Goal: Information Seeking & Learning: Learn about a topic

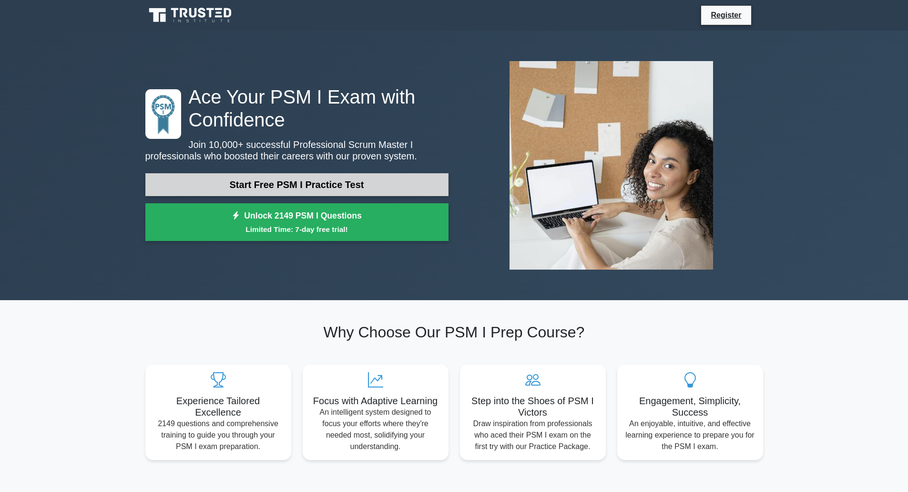
click at [314, 180] on link "Start Free PSM I Practice Test" at bounding box center [296, 184] width 303 height 23
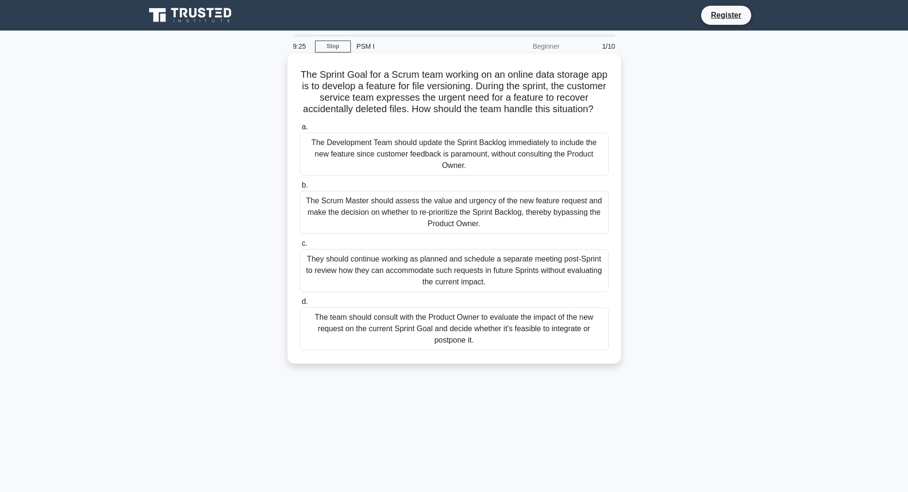
click at [456, 343] on div "The team should consult with the Product Owner to evaluate the impact of the ne…" at bounding box center [454, 328] width 309 height 43
click at [300, 305] on input "d. The team should consult with the Product Owner to evaluate the impact of the…" at bounding box center [300, 302] width 0 height 6
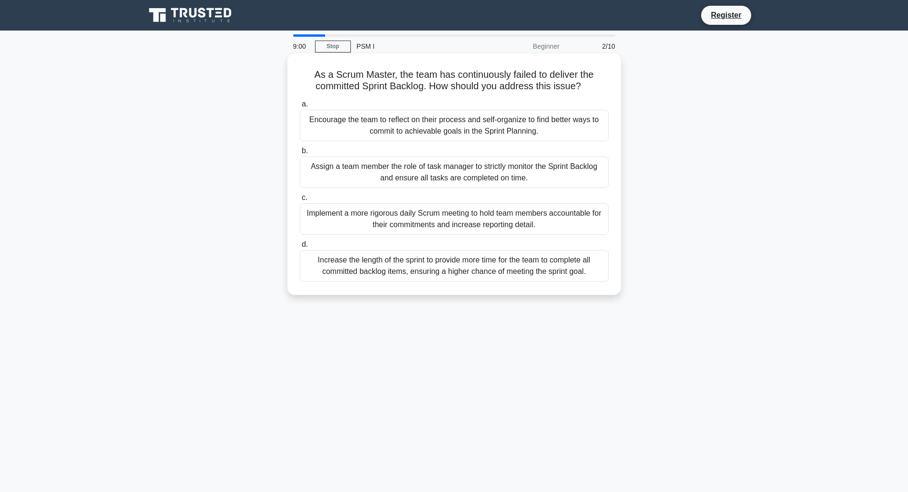
click at [429, 122] on div "Encourage the team to reflect on their process and self-organize to find better…" at bounding box center [454, 125] width 309 height 31
click at [300, 107] on input "a. Encourage the team to reflect on their process and self-organize to find bet…" at bounding box center [300, 104] width 0 height 6
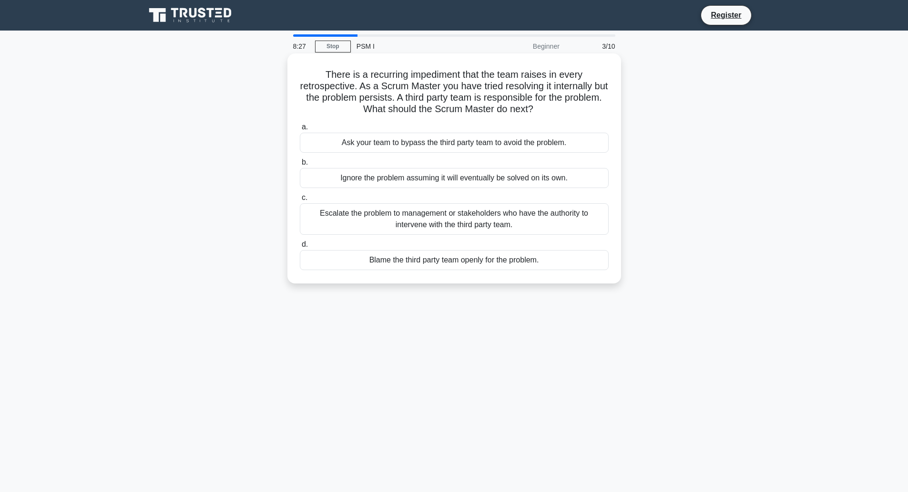
click at [410, 144] on div "Ask your team to bypass the third party team to avoid the problem." at bounding box center [454, 143] width 309 height 20
click at [300, 130] on input "a. Ask your team to bypass the third party team to avoid the problem." at bounding box center [300, 127] width 0 height 6
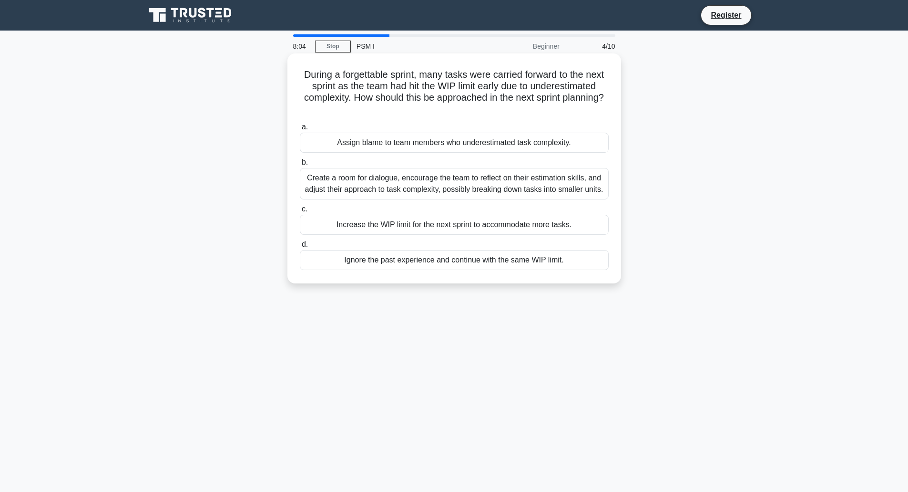
click at [413, 185] on div "Create a room for dialogue, encourage the team to reflect on their estimation s…" at bounding box center [454, 183] width 309 height 31
click at [300, 165] on input "b. Create a room for dialogue, encourage the team to reflect on their estimatio…" at bounding box center [300, 162] width 0 height 6
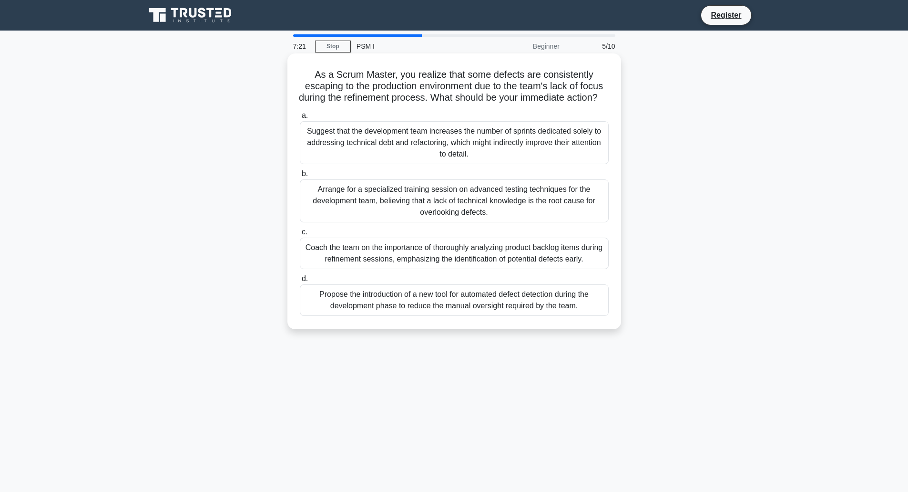
click at [440, 265] on div "Coach the team on the importance of thoroughly analyzing product backlog items …" at bounding box center [454, 252] width 309 height 31
click at [300, 235] on input "c. Coach the team on the importance of thoroughly analyzing product backlog ite…" at bounding box center [300, 232] width 0 height 6
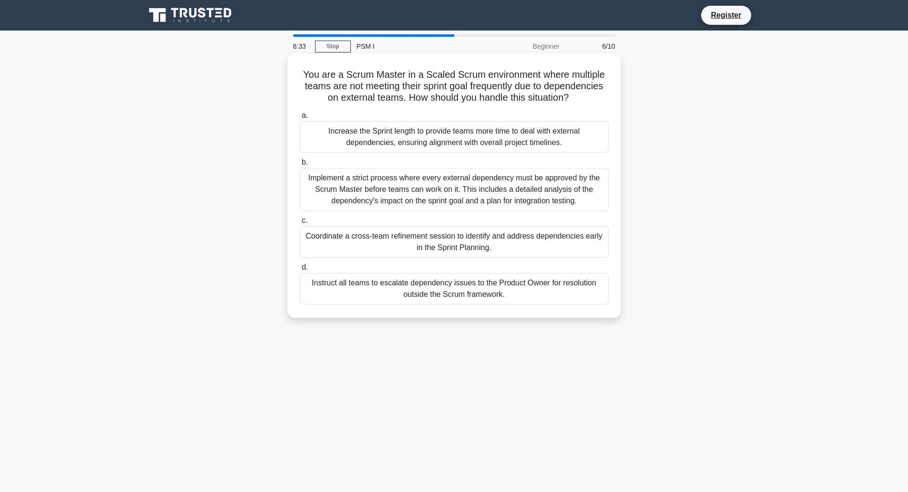
click at [427, 242] on div "Coordinate a cross-team refinement session to identify and address dependencies…" at bounding box center [454, 241] width 309 height 31
click at [396, 241] on div "Coordinate a cross-team refinement session to identify and address dependencies…" at bounding box center [454, 241] width 309 height 31
click at [300, 224] on input "c. Coordinate a cross-team refinement session to identify and address dependenc…" at bounding box center [300, 220] width 0 height 6
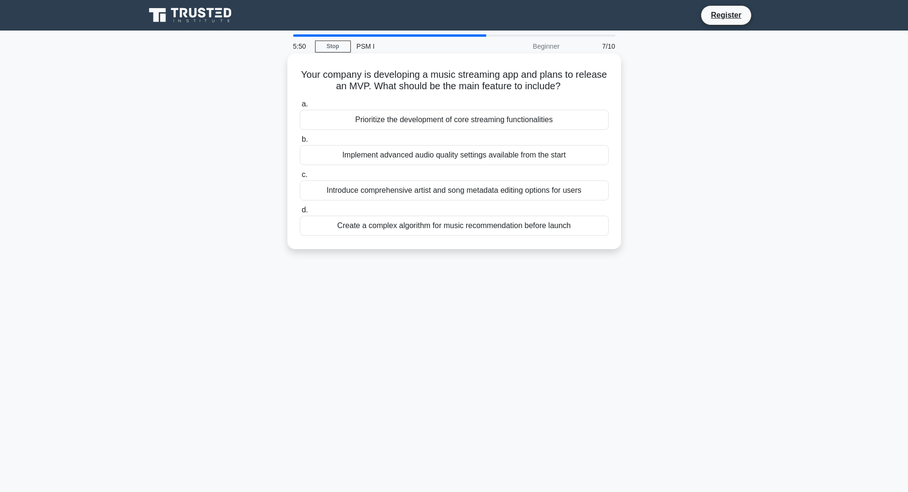
click at [459, 122] on div "Prioritize the development of core streaming functionalities" at bounding box center [454, 120] width 309 height 20
click at [300, 107] on input "a. Prioritize the development of core streaming functionalities" at bounding box center [300, 104] width 0 height 6
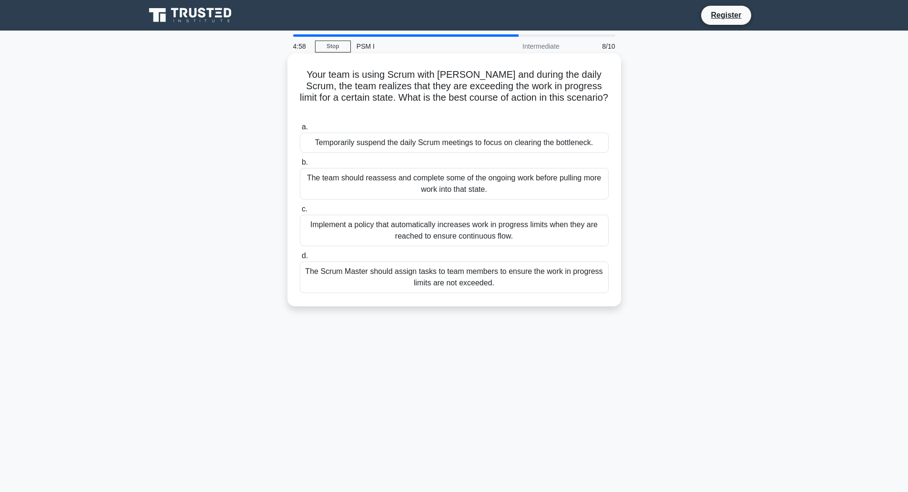
click at [459, 174] on div "The team should reassess and complete some of the ongoing work before pulling m…" at bounding box center [454, 183] width 309 height 31
click at [300, 165] on input "b. The team should reassess and complete some of the ongoing work before pullin…" at bounding box center [300, 162] width 0 height 6
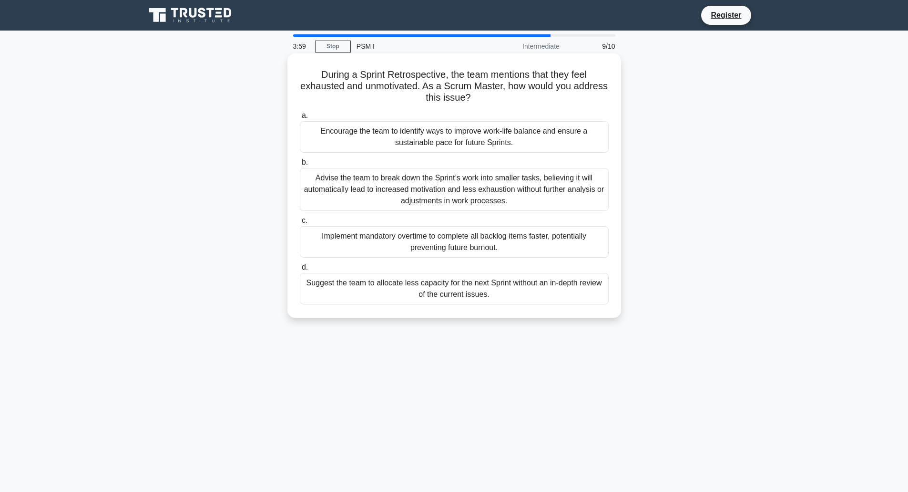
click at [537, 143] on div "Encourage the team to identify ways to improve work-life balance and ensure a s…" at bounding box center [454, 136] width 309 height 31
click at [300, 119] on input "a. Encourage the team to identify ways to improve work-life balance and ensure …" at bounding box center [300, 116] width 0 height 6
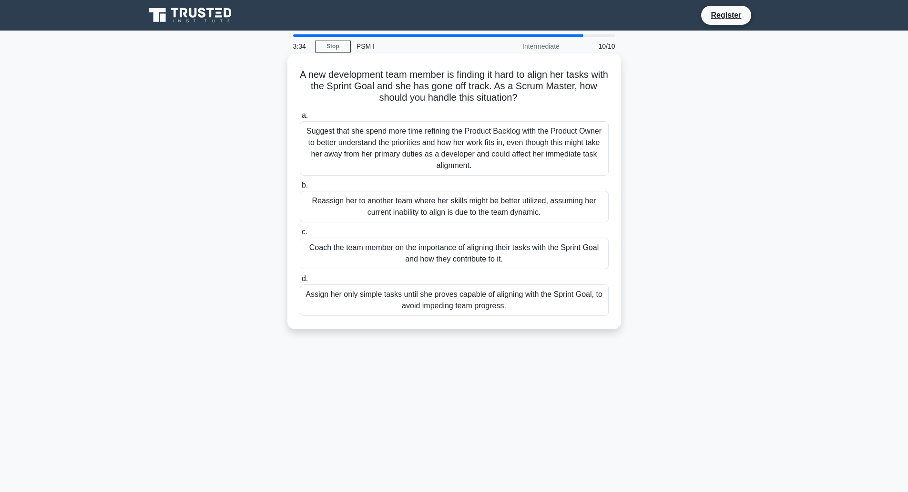
click at [521, 259] on div "Coach the team member on the importance of aligning their tasks with the Sprint…" at bounding box center [454, 252] width 309 height 31
click at [300, 235] on input "c. Coach the team member on the importance of aligning their tasks with the Spr…" at bounding box center [300, 232] width 0 height 6
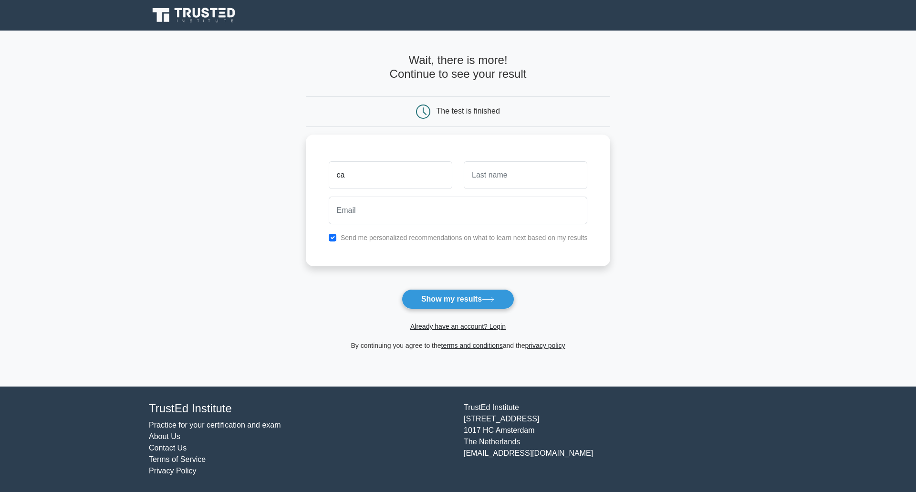
type input "c"
type input "[PERSON_NAME]"
type input "Gubelmann-Largo"
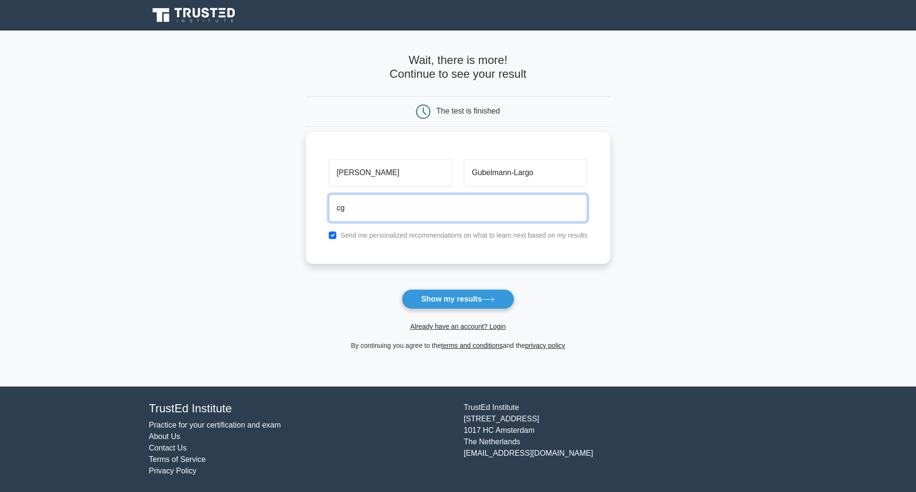
type input "cgubelma@greenpeace.org"
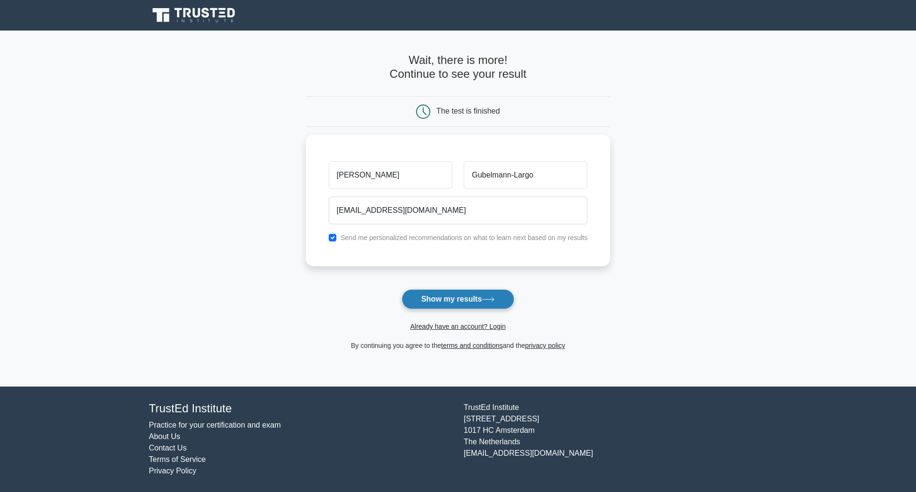
click at [466, 298] on button "Show my results" at bounding box center [458, 299] width 113 height 20
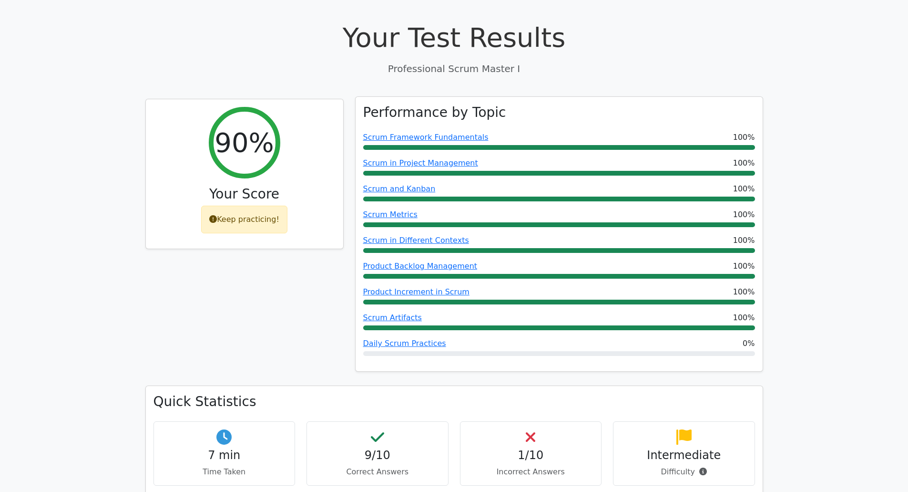
scroll to position [334, 0]
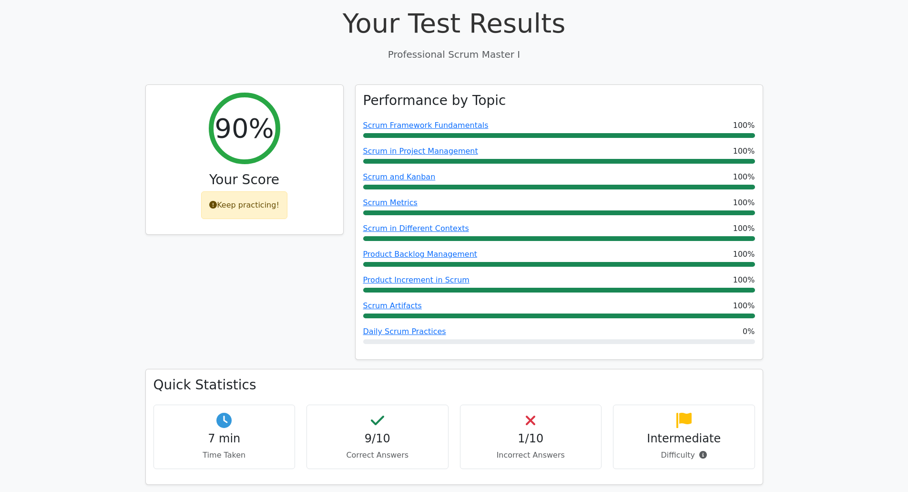
click at [529, 432] on h4 "1/10" at bounding box center [531, 439] width 126 height 14
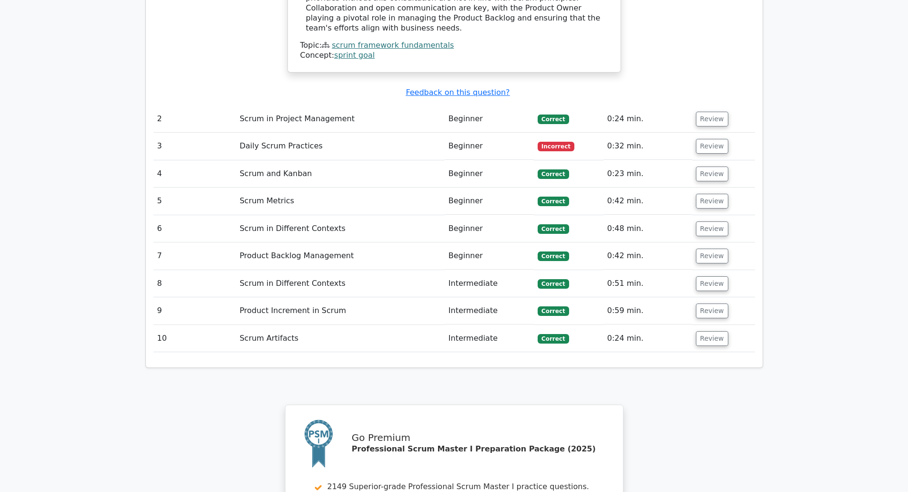
scroll to position [1287, 0]
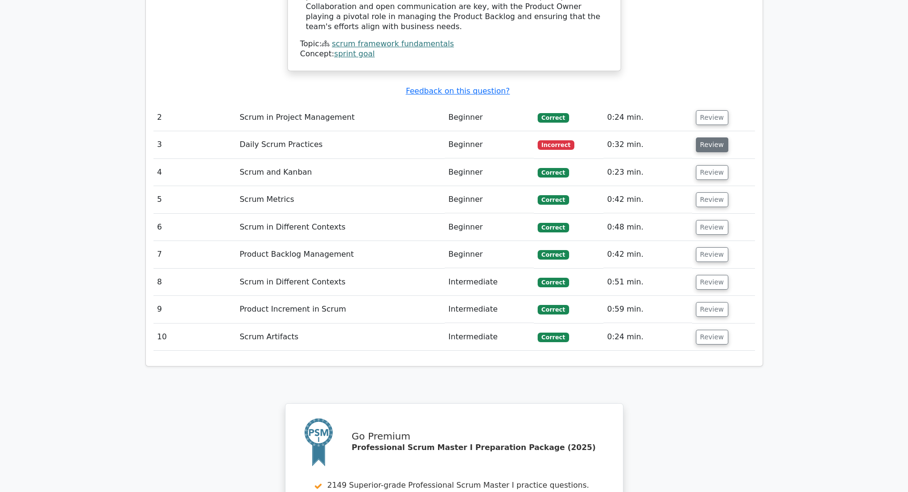
click at [715, 137] on button "Review" at bounding box center [712, 144] width 32 height 15
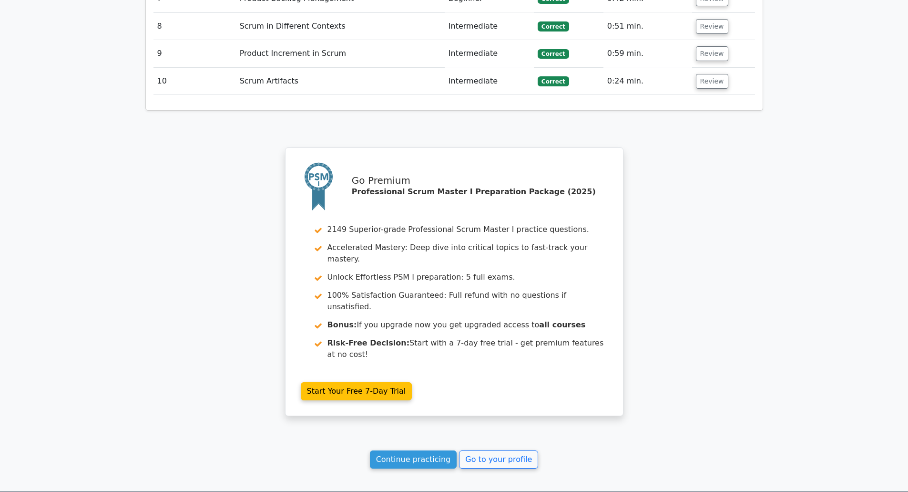
scroll to position [2034, 0]
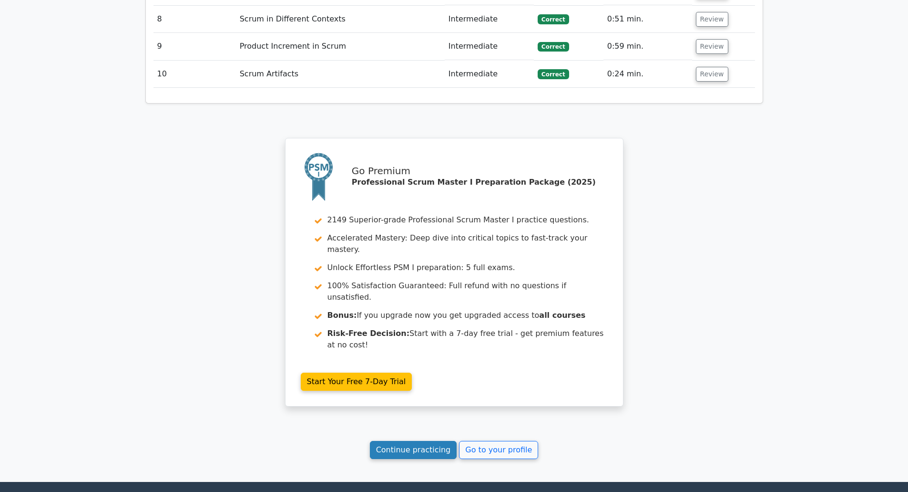
click at [434, 441] on link "Continue practicing" at bounding box center [413, 450] width 87 height 18
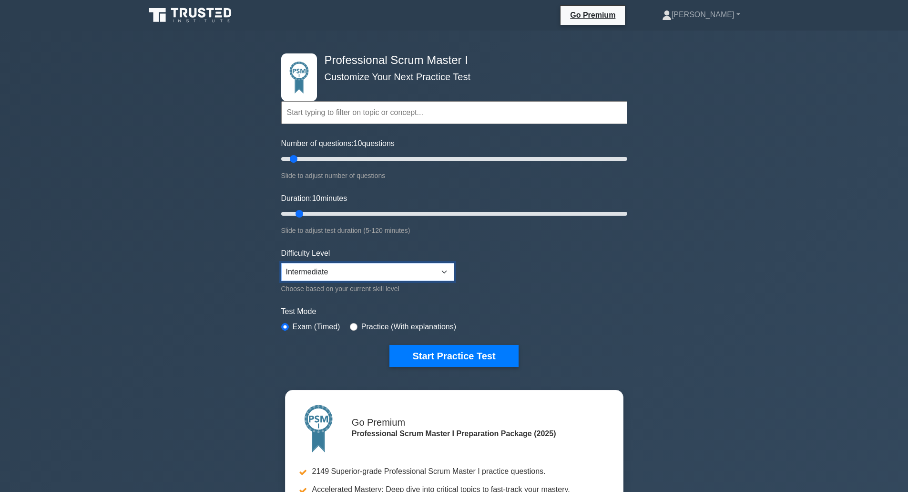
click at [404, 276] on select "Beginner Intermediate Expert" at bounding box center [367, 272] width 173 height 18
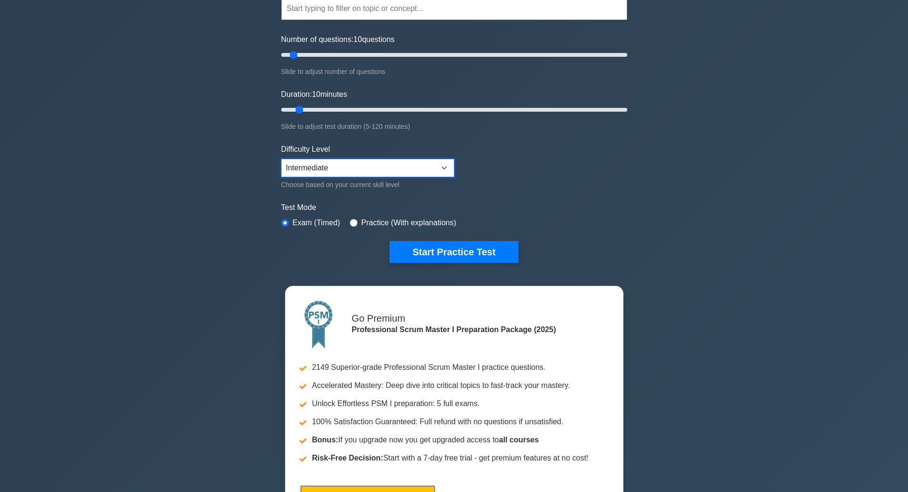
scroll to position [95, 0]
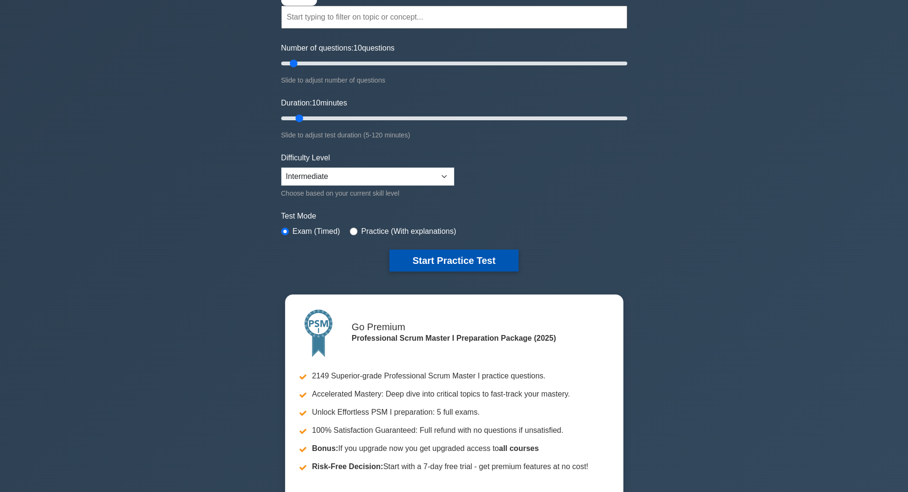
click at [446, 260] on button "Start Practice Test" at bounding box center [454, 260] width 129 height 22
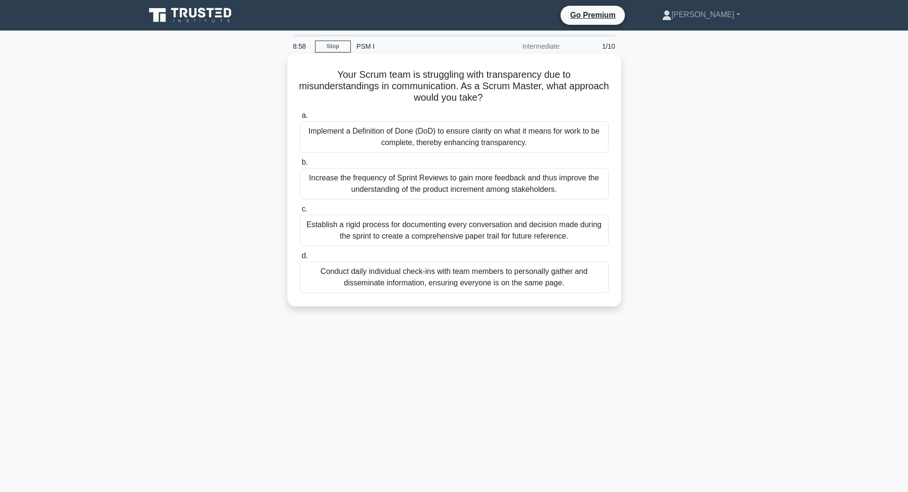
click at [433, 285] on div "Conduct daily individual check-ins with team members to personally gather and d…" at bounding box center [454, 276] width 309 height 31
click at [300, 259] on input "d. Conduct daily individual check-ins with team members to personally gather an…" at bounding box center [300, 256] width 0 height 6
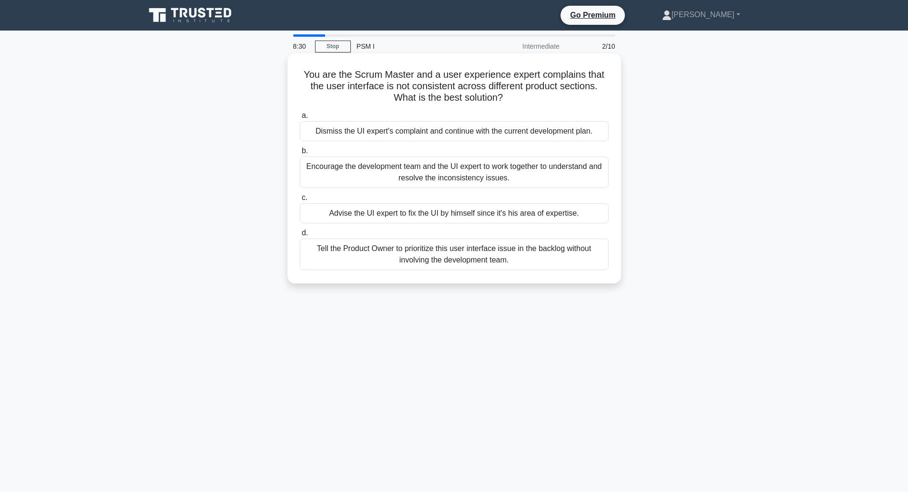
click at [442, 178] on div "Encourage the development team and the UI expert to work together to understand…" at bounding box center [454, 171] width 309 height 31
click at [300, 154] on input "b. Encourage the development team and the UI expert to work together to underst…" at bounding box center [300, 151] width 0 height 6
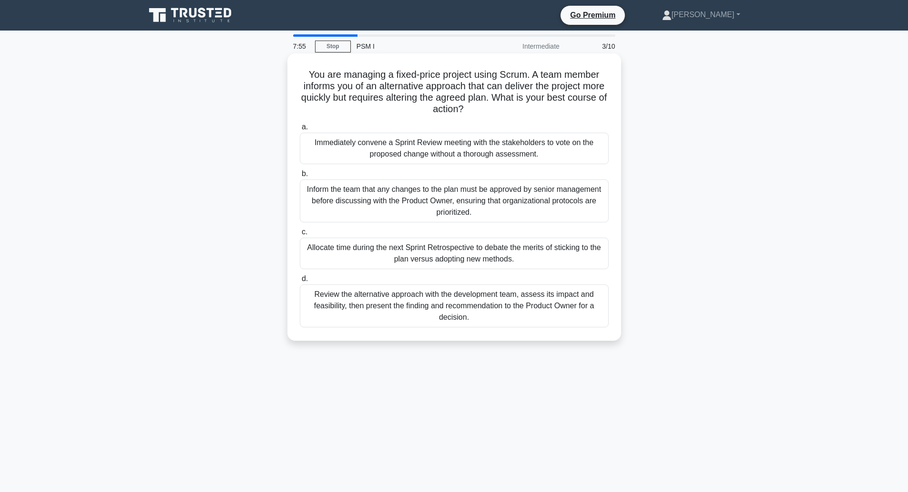
click at [452, 315] on div "Review the alternative approach with the development team, assess its impact an…" at bounding box center [454, 305] width 309 height 43
click at [300, 282] on input "d. Review the alternative approach with the development team, assess its impact…" at bounding box center [300, 279] width 0 height 6
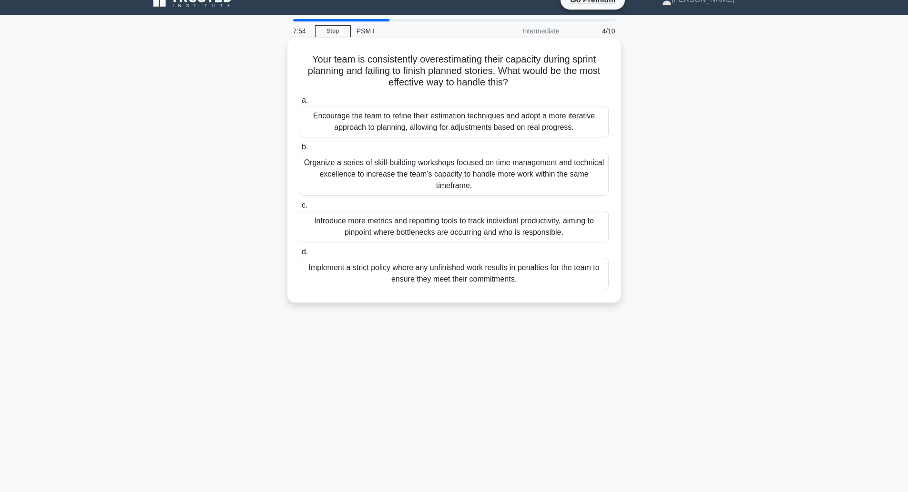
scroll to position [23, 0]
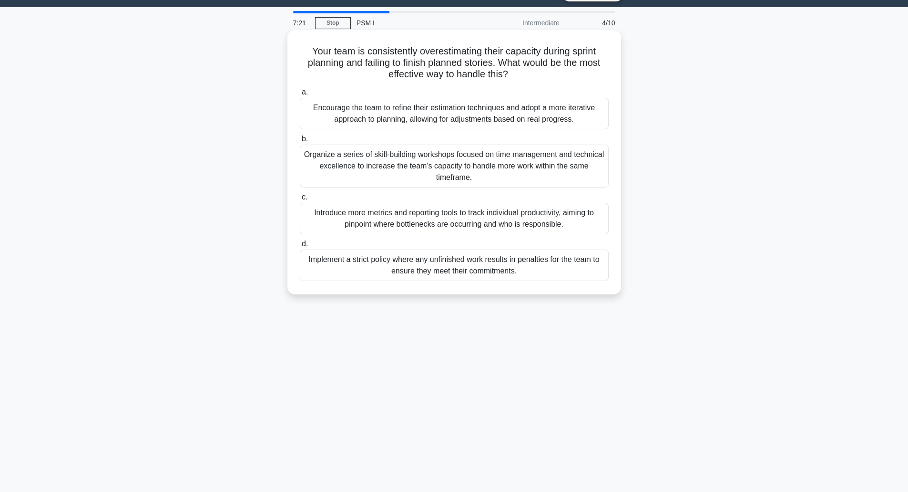
click at [461, 123] on div "Encourage the team to refine their estimation techniques and adopt a more itera…" at bounding box center [454, 113] width 309 height 31
click at [300, 95] on input "a. Encourage the team to refine their estimation techniques and adopt a more it…" at bounding box center [300, 92] width 0 height 6
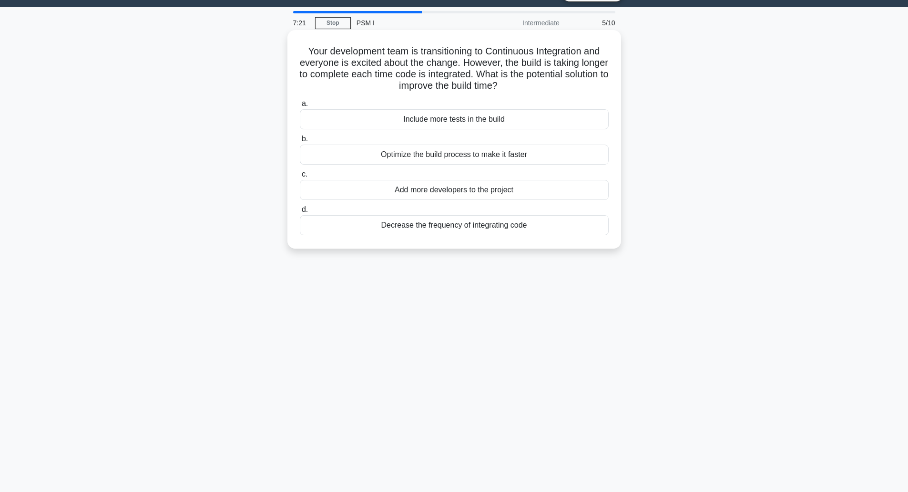
scroll to position [0, 0]
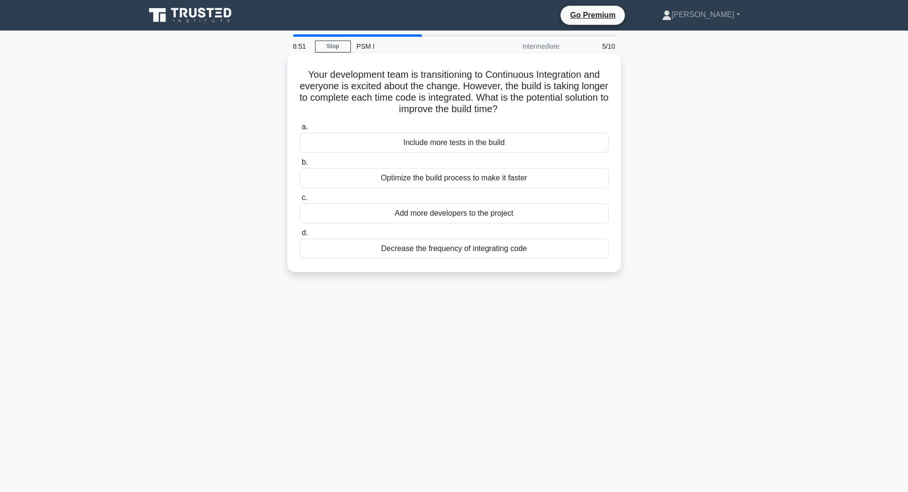
click at [440, 215] on div "Add more developers to the project" at bounding box center [454, 213] width 309 height 20
click at [300, 201] on input "c. Add more developers to the project" at bounding box center [300, 198] width 0 height 6
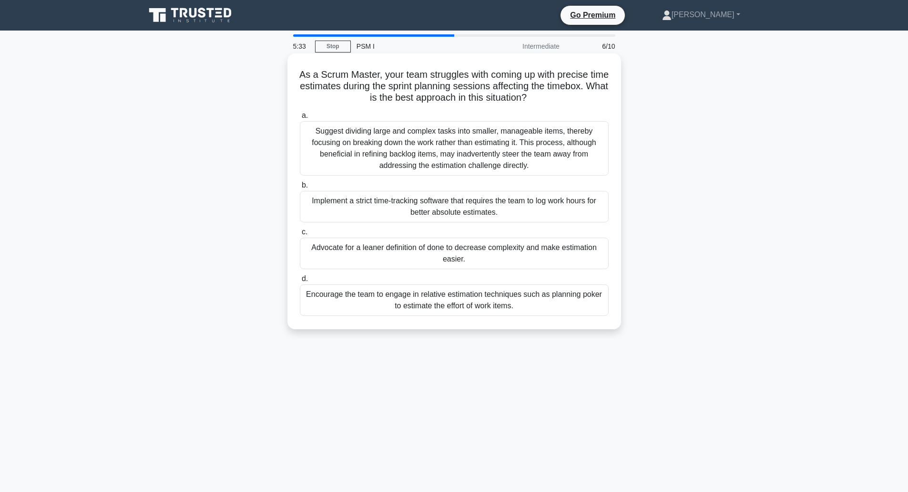
click at [451, 148] on div "Suggest dividing large and complex tasks into smaller, manageable items, thereb…" at bounding box center [454, 148] width 309 height 54
click at [300, 119] on input "a. Suggest dividing large and complex tasks into smaller, manageable items, the…" at bounding box center [300, 116] width 0 height 6
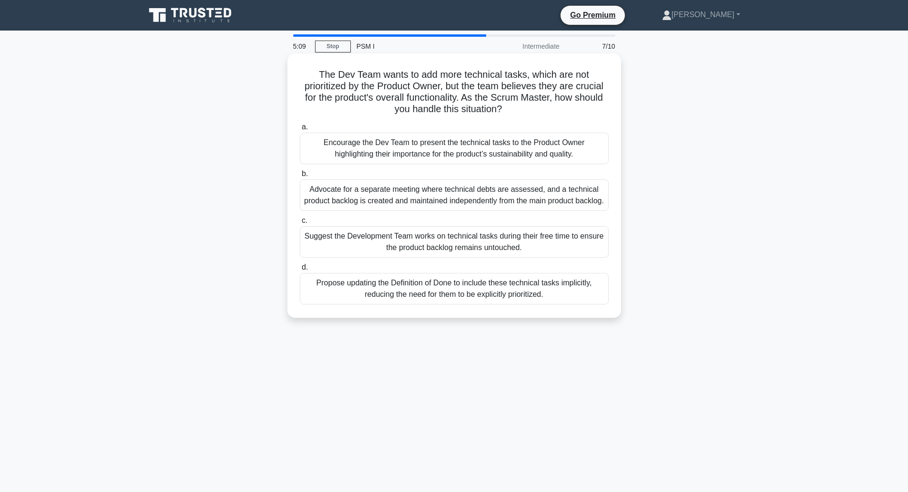
click at [475, 149] on div "Encourage the Dev Team to present the technical tasks to the Product Owner high…" at bounding box center [454, 148] width 309 height 31
click at [300, 130] on input "a. Encourage the Dev Team to present the technical tasks to the Product Owner h…" at bounding box center [300, 127] width 0 height 6
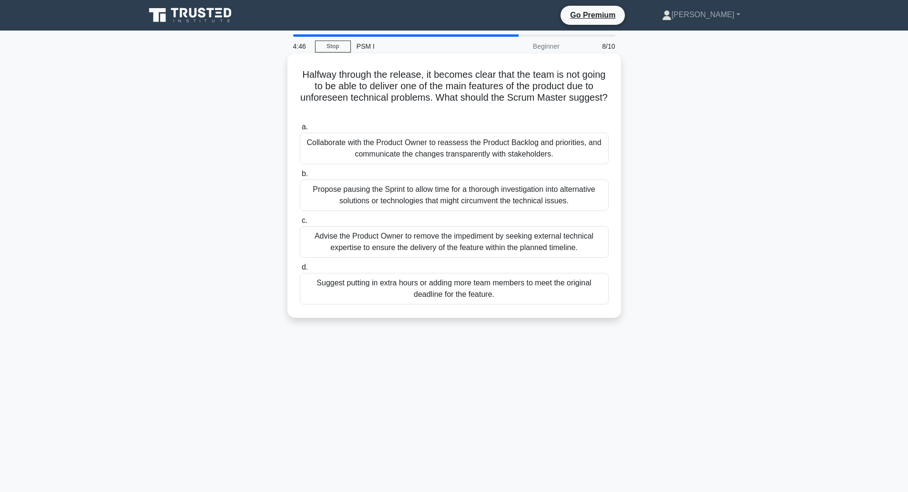
click at [460, 155] on div "Collaborate with the Product Owner to reassess the Product Backlog and prioriti…" at bounding box center [454, 148] width 309 height 31
click at [300, 130] on input "a. Collaborate with the Product Owner to reassess the Product Backlog and prior…" at bounding box center [300, 127] width 0 height 6
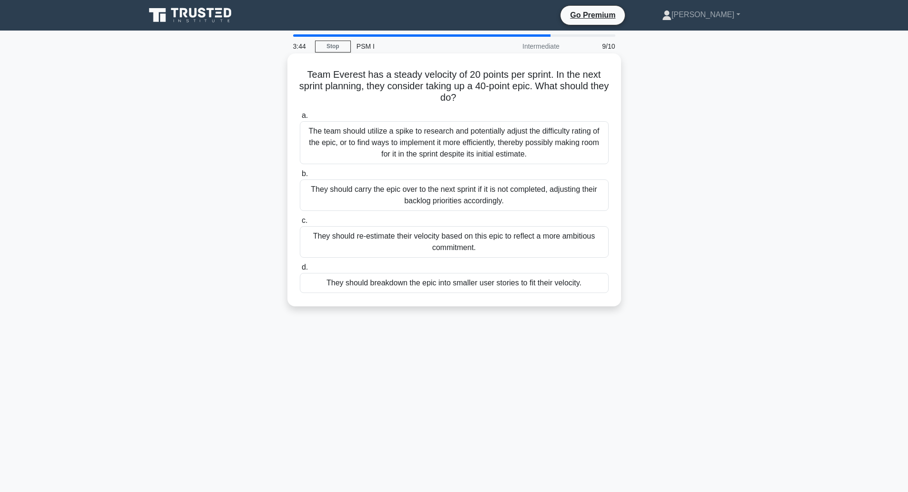
click at [451, 286] on div "They should breakdown the epic into smaller user stories to fit their velocity." at bounding box center [454, 283] width 309 height 20
click at [300, 270] on input "d. They should breakdown the epic into smaller user stories to fit their veloci…" at bounding box center [300, 267] width 0 height 6
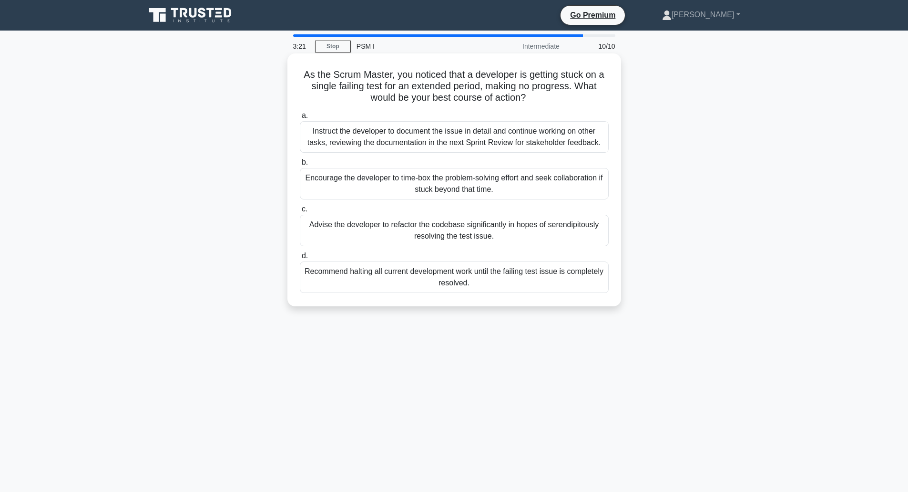
click at [466, 144] on div "Instruct the developer to document the issue in detail and continue working on …" at bounding box center [454, 136] width 309 height 31
click at [300, 119] on input "a. Instruct the developer to document the issue in detail and continue working …" at bounding box center [300, 116] width 0 height 6
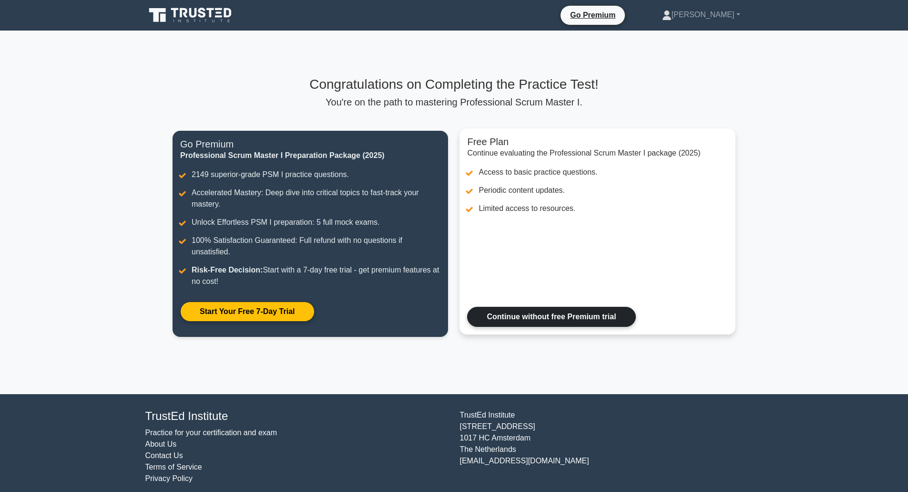
click at [546, 319] on link "Continue without free Premium trial" at bounding box center [551, 317] width 168 height 20
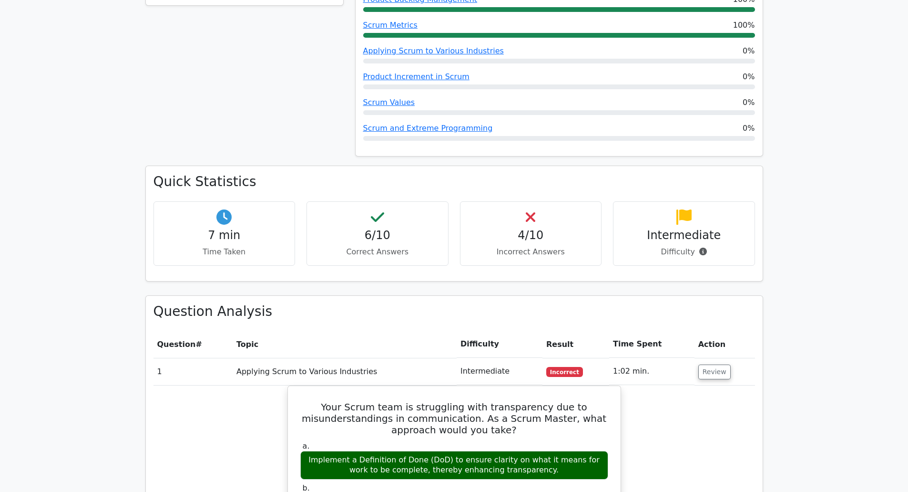
scroll to position [620, 0]
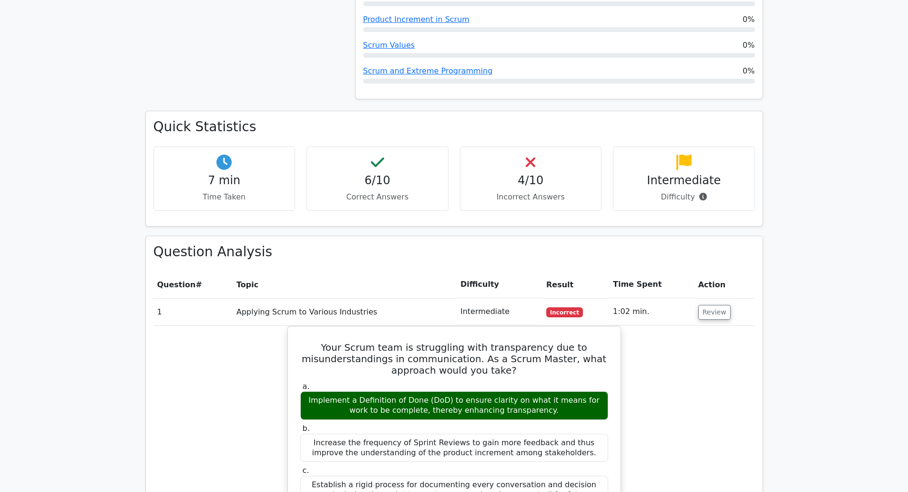
click at [575, 307] on span "Incorrect" at bounding box center [564, 312] width 37 height 10
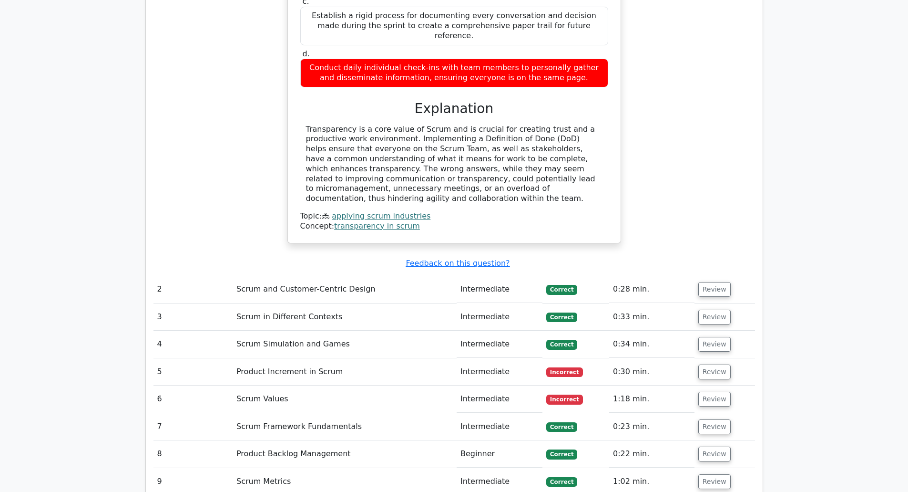
scroll to position [1097, 0]
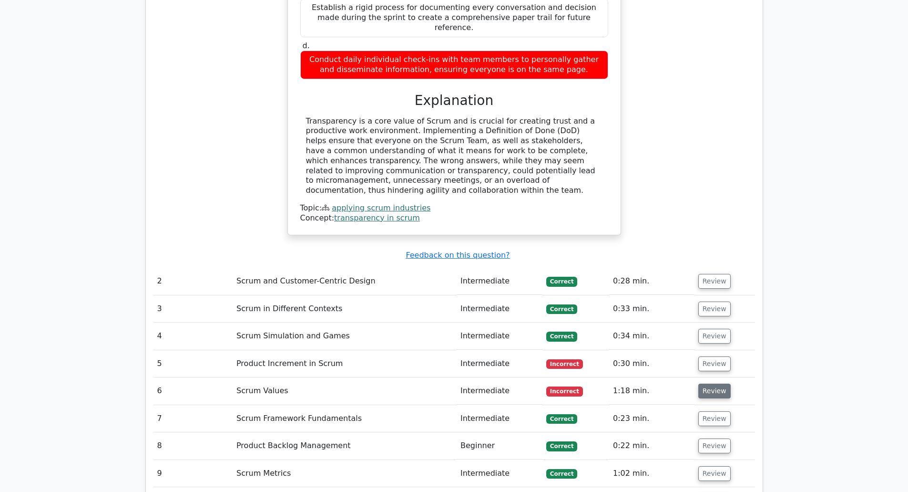
click at [709, 383] on button "Review" at bounding box center [715, 390] width 32 height 15
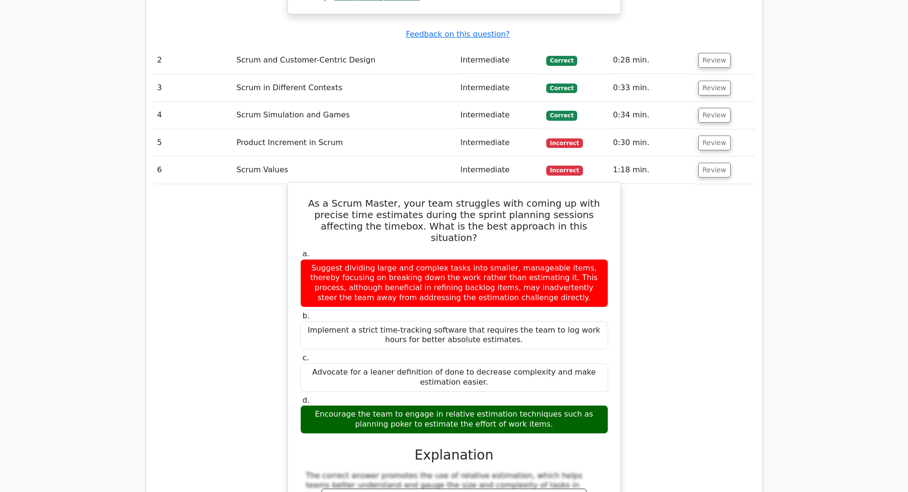
scroll to position [1335, 0]
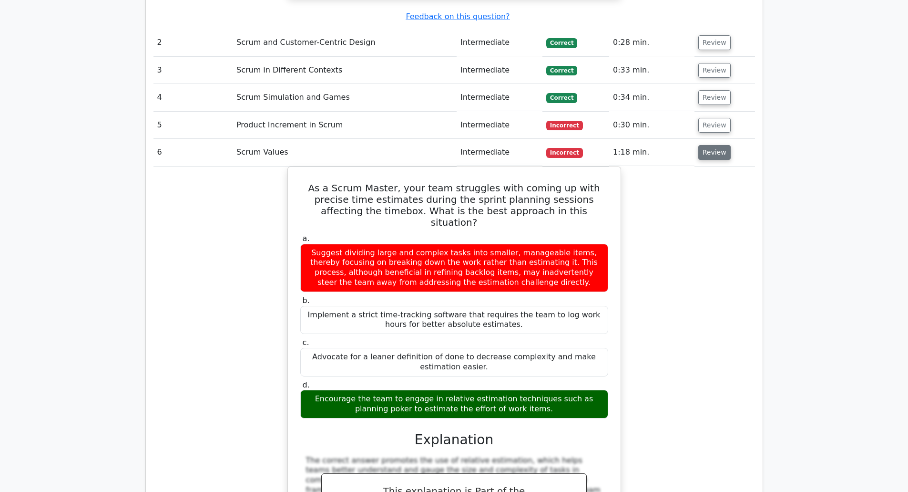
click at [715, 145] on button "Review" at bounding box center [715, 152] width 32 height 15
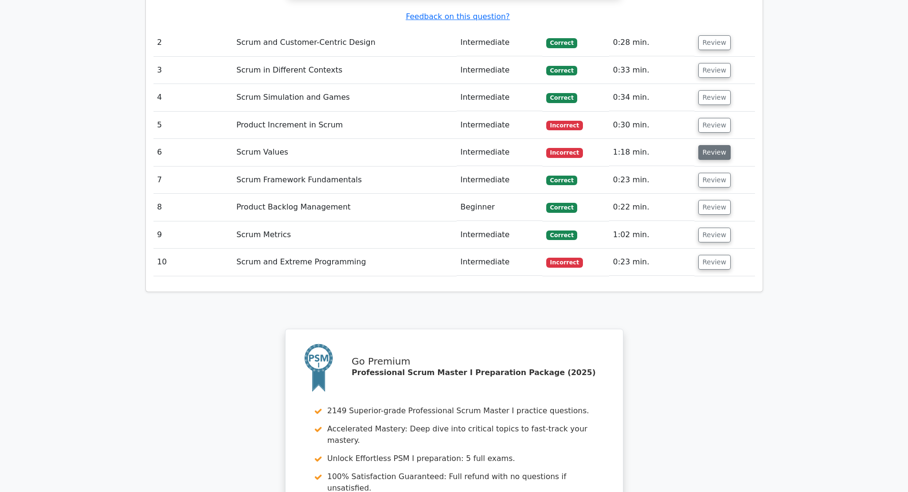
click at [715, 145] on button "Review" at bounding box center [715, 152] width 32 height 15
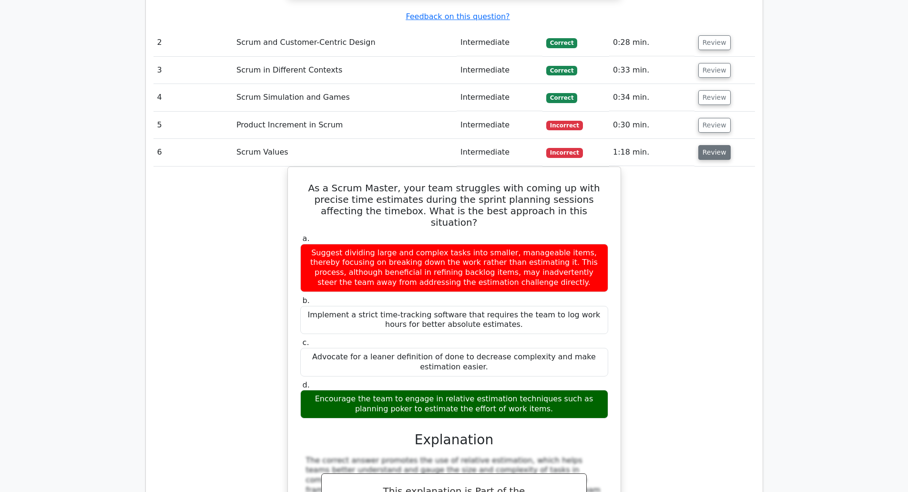
click at [715, 145] on button "Review" at bounding box center [715, 152] width 32 height 15
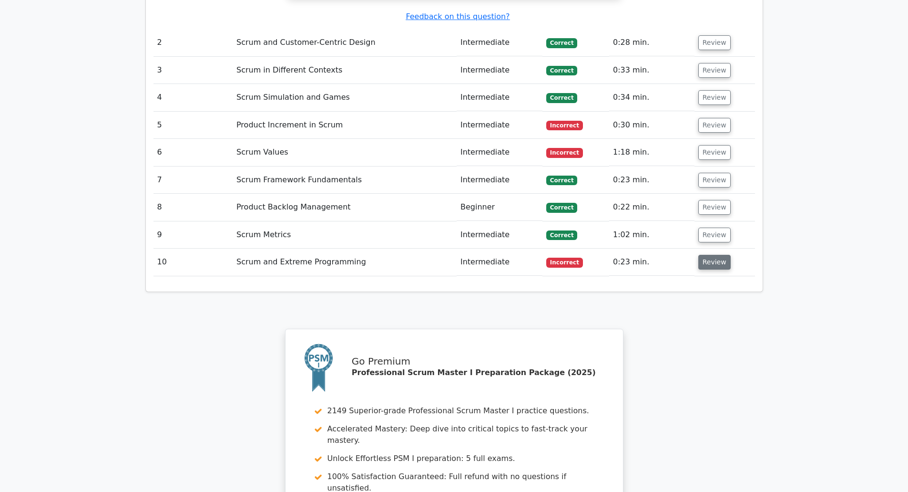
click at [716, 255] on button "Review" at bounding box center [715, 262] width 32 height 15
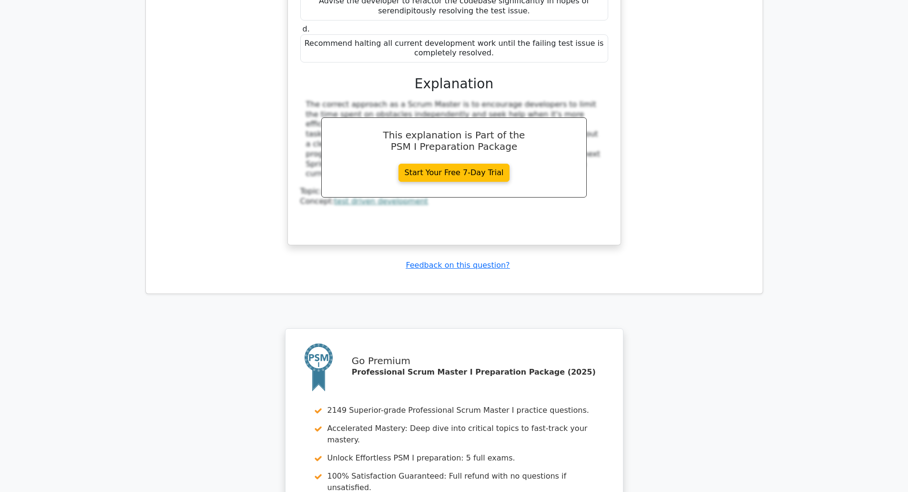
scroll to position [1993, 0]
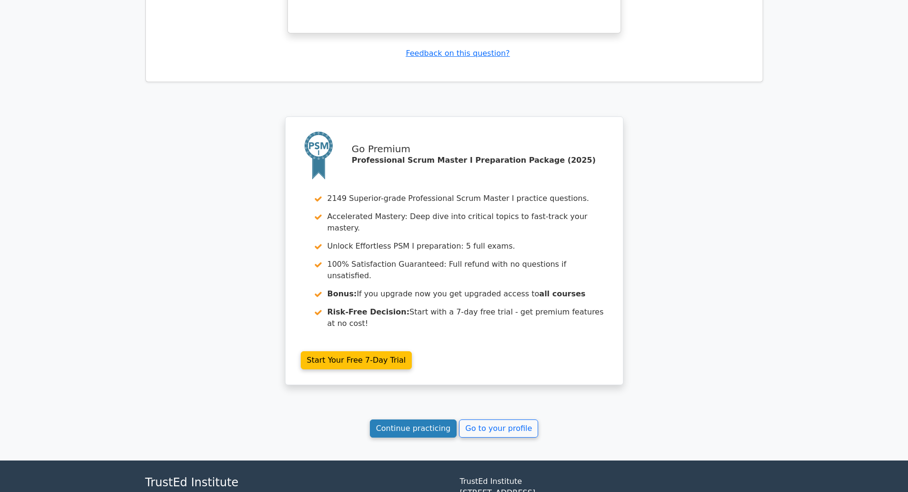
click at [430, 419] on link "Continue practicing" at bounding box center [413, 428] width 87 height 18
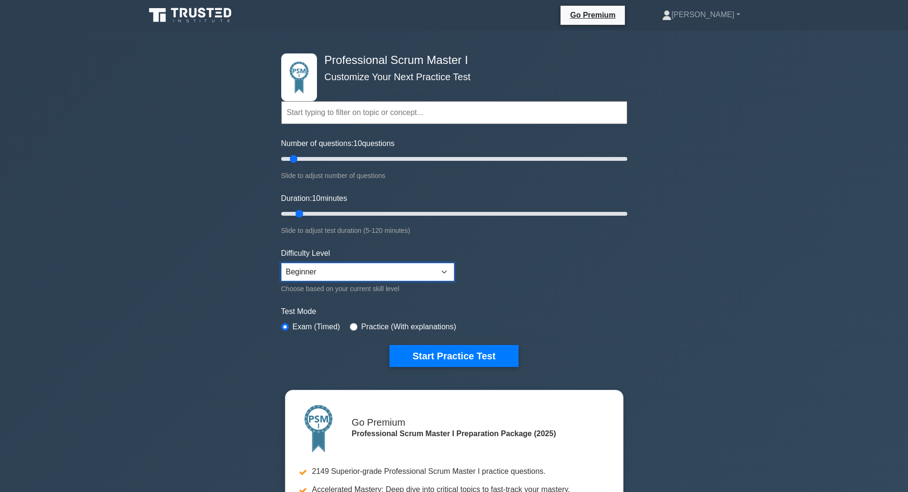
click at [371, 276] on select "Beginner Intermediate Expert" at bounding box center [367, 272] width 173 height 18
select select "intermediate"
click at [281, 263] on select "Beginner Intermediate Expert" at bounding box center [367, 272] width 173 height 18
click at [363, 114] on input "text" at bounding box center [454, 112] width 346 height 23
drag, startPoint x: 296, startPoint y: 157, endPoint x: 311, endPoint y: 161, distance: 16.1
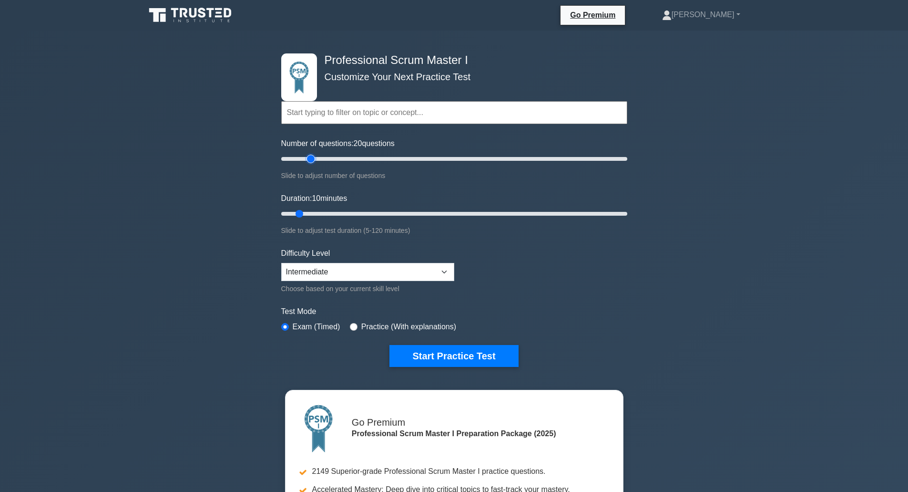
type input "20"
click at [311, 161] on input "Number of questions: 20 questions" at bounding box center [454, 158] width 346 height 11
drag, startPoint x: 298, startPoint y: 211, endPoint x: 320, endPoint y: 211, distance: 22.4
type input "15"
click at [320, 211] on input "Duration: 15 minutes" at bounding box center [454, 213] width 346 height 11
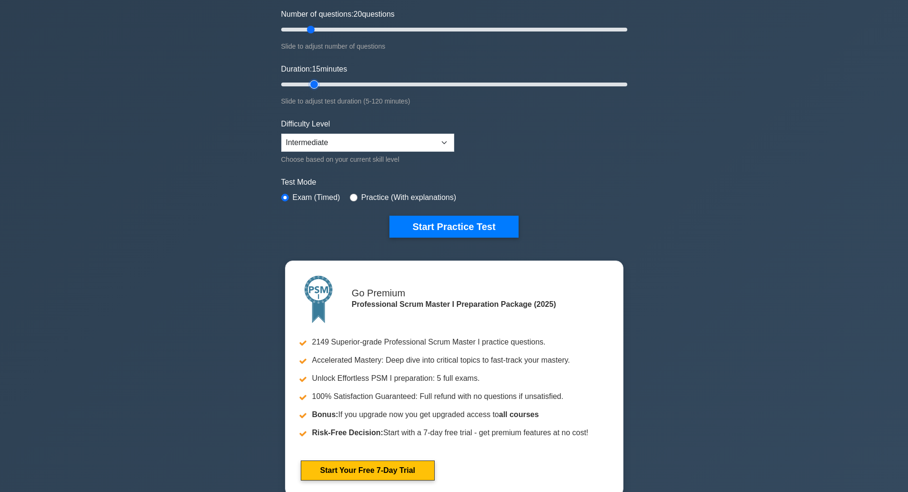
scroll to position [143, 0]
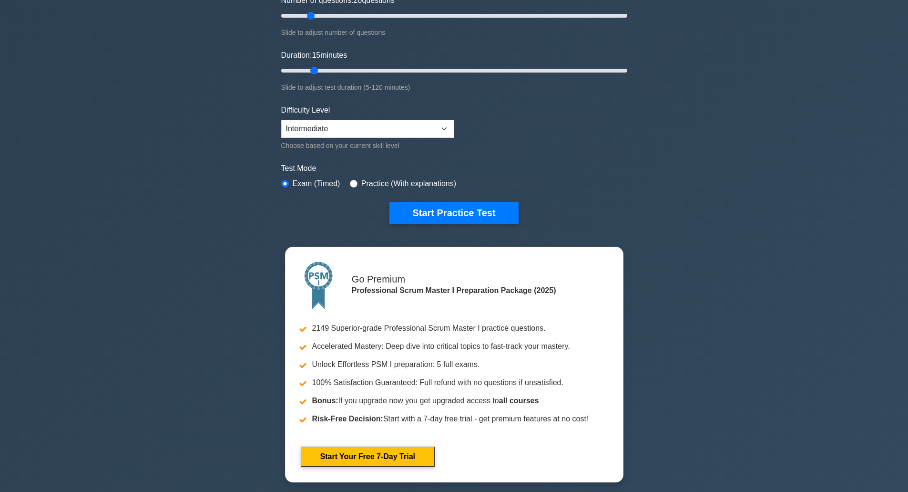
click at [361, 182] on label "Practice (With explanations)" at bounding box center [408, 183] width 95 height 11
click at [350, 180] on input "radio" at bounding box center [354, 184] width 8 height 8
radio input "true"
click at [446, 215] on button "Start Practice Test" at bounding box center [454, 213] width 129 height 22
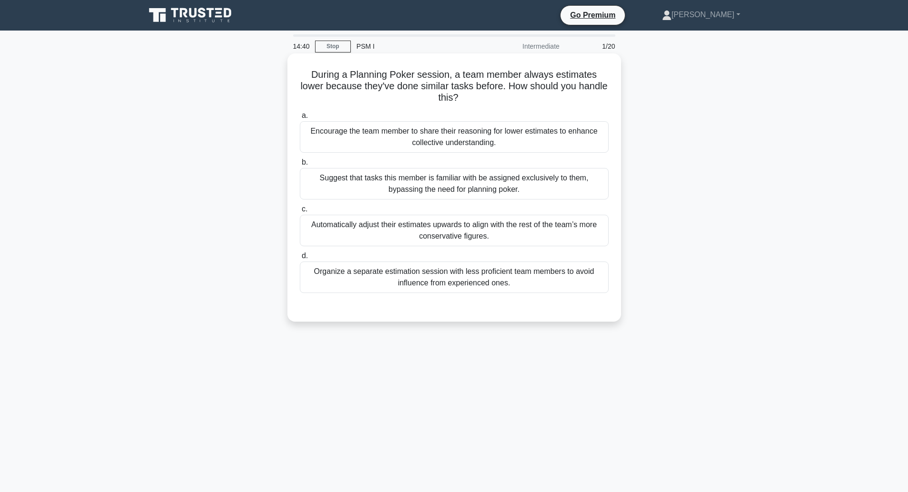
click at [455, 141] on div "Encourage the team member to share their reasoning for lower estimates to enhan…" at bounding box center [454, 136] width 309 height 31
click at [300, 119] on input "a. Encourage the team member to share their reasoning for lower estimates to en…" at bounding box center [300, 116] width 0 height 6
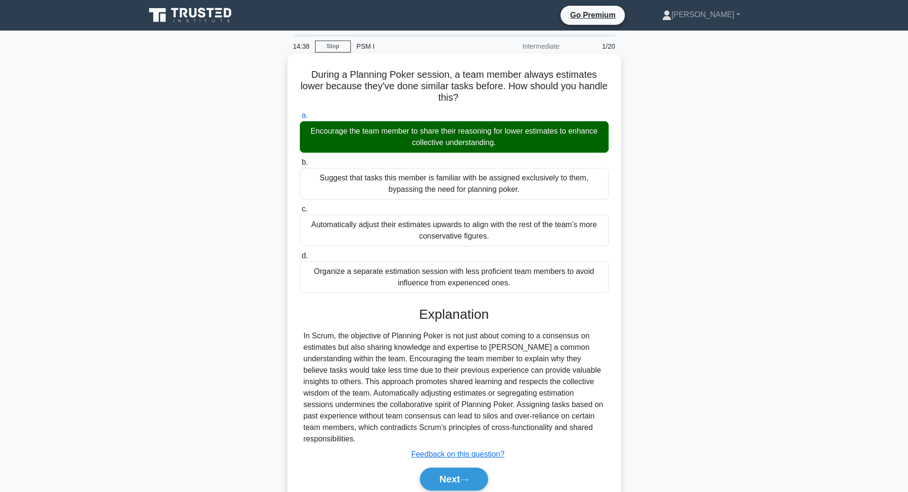
scroll to position [28, 0]
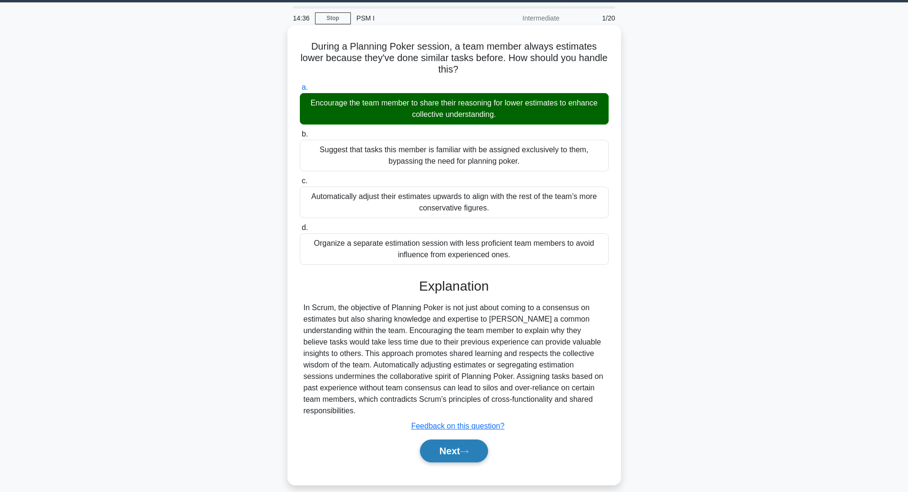
click at [444, 444] on button "Next" at bounding box center [454, 450] width 68 height 23
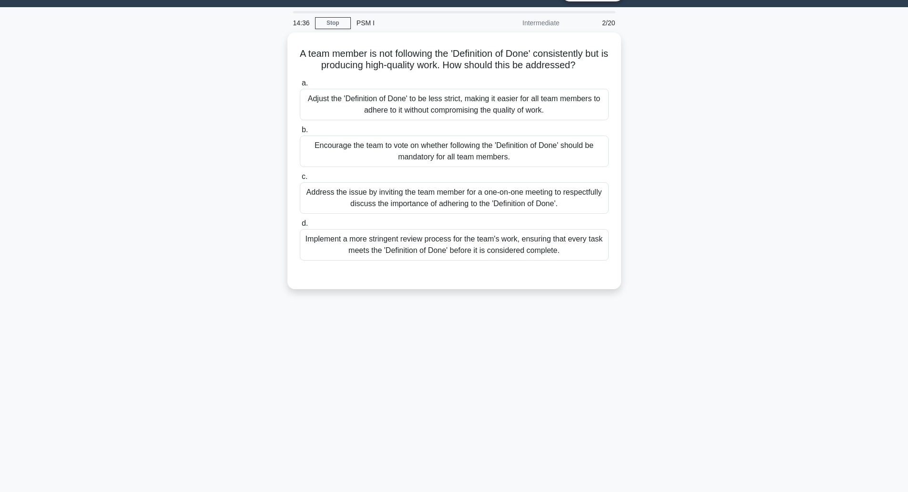
scroll to position [23, 0]
click at [457, 239] on div "Implement a more stringent review process for the team's work, ensuring that ev…" at bounding box center [454, 241] width 309 height 31
click at [300, 224] on input "d. Implement a more stringent review process for the team's work, ensuring that…" at bounding box center [300, 221] width 0 height 6
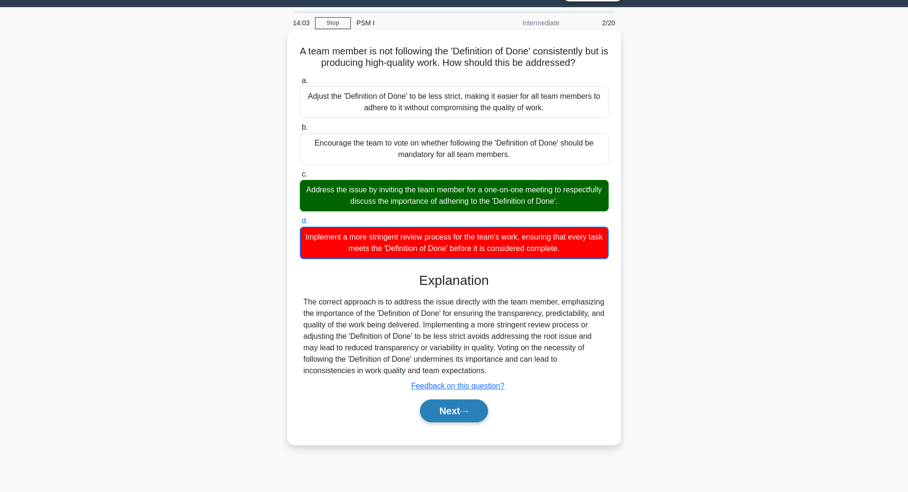
click at [458, 414] on button "Next" at bounding box center [454, 410] width 68 height 23
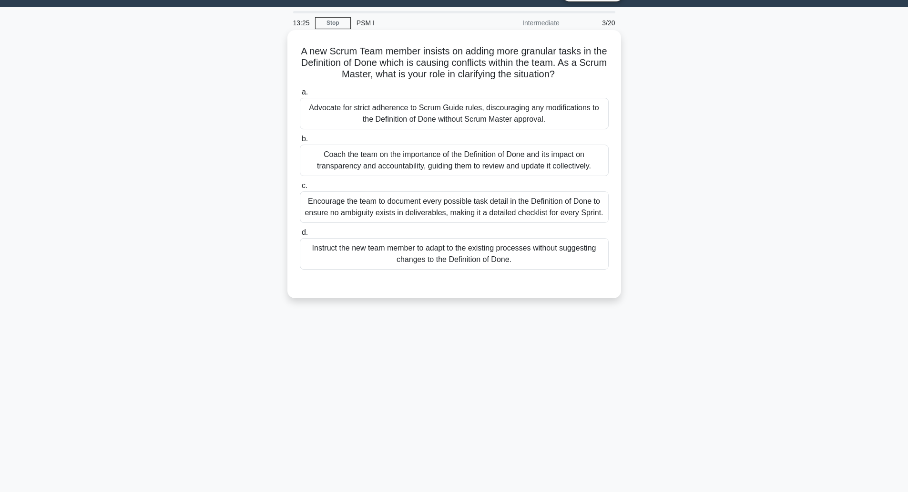
click at [460, 165] on div "Coach the team on the importance of the Definition of Done and its impact on tr…" at bounding box center [454, 159] width 309 height 31
click at [300, 142] on input "b. Coach the team on the importance of the Definition of Done and its impact on…" at bounding box center [300, 139] width 0 height 6
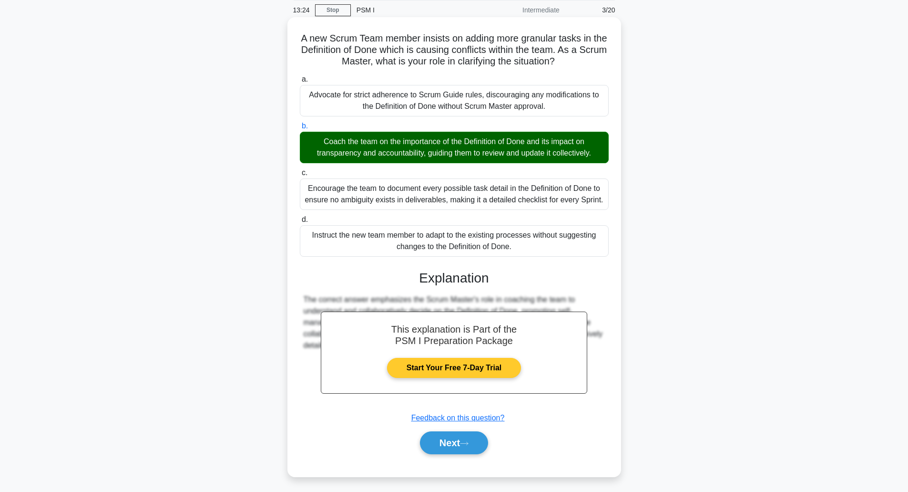
scroll to position [40, 0]
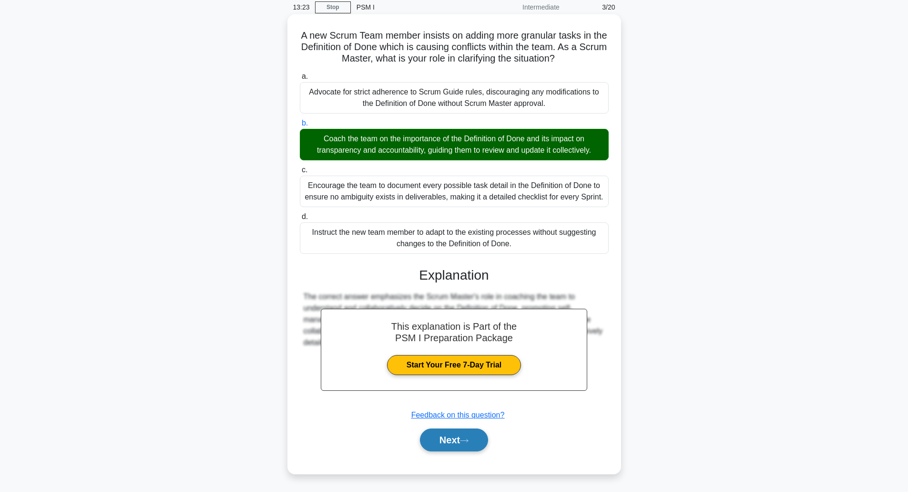
click at [460, 439] on button "Next" at bounding box center [454, 439] width 68 height 23
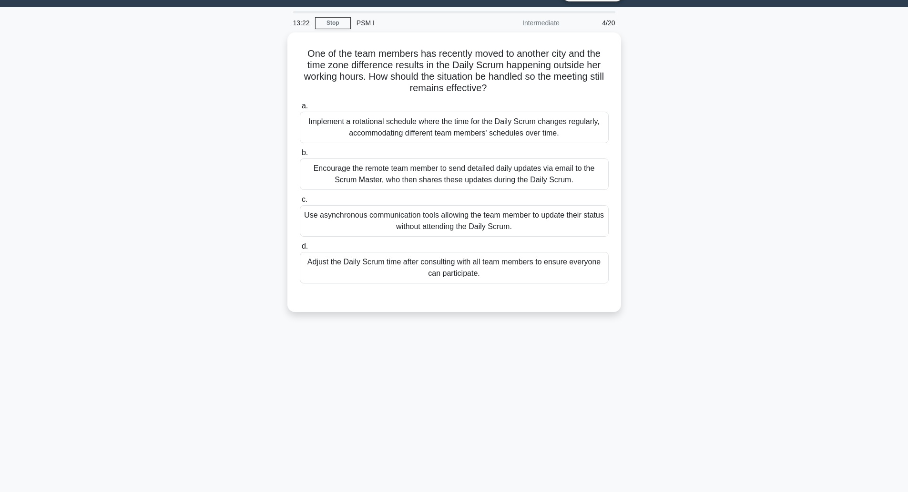
scroll to position [23, 0]
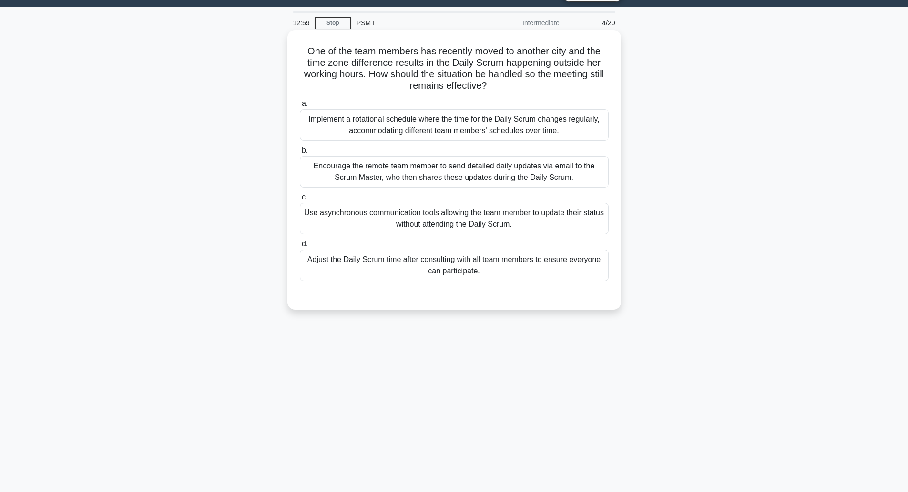
click at [459, 272] on div "Adjust the Daily Scrum time after consulting with all team members to ensure ev…" at bounding box center [454, 264] width 309 height 31
click at [300, 247] on input "d. Adjust the Daily Scrum time after consulting with all team members to ensure…" at bounding box center [300, 244] width 0 height 6
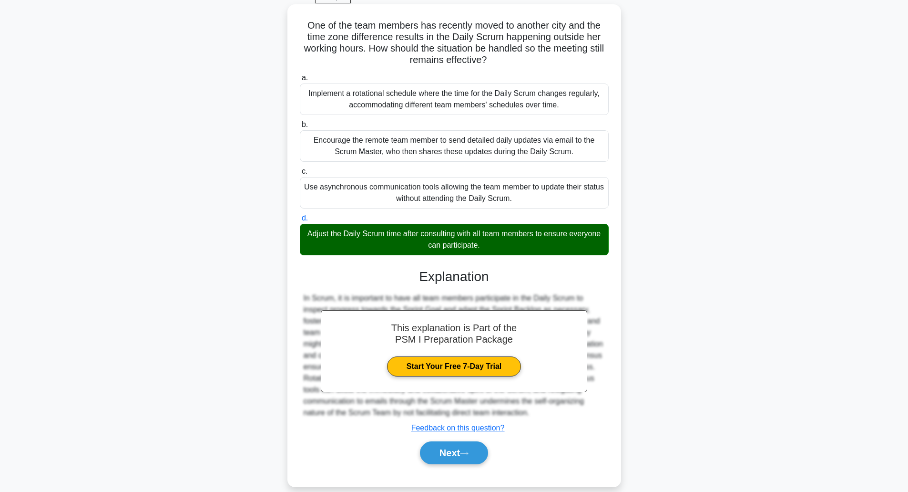
scroll to position [62, 0]
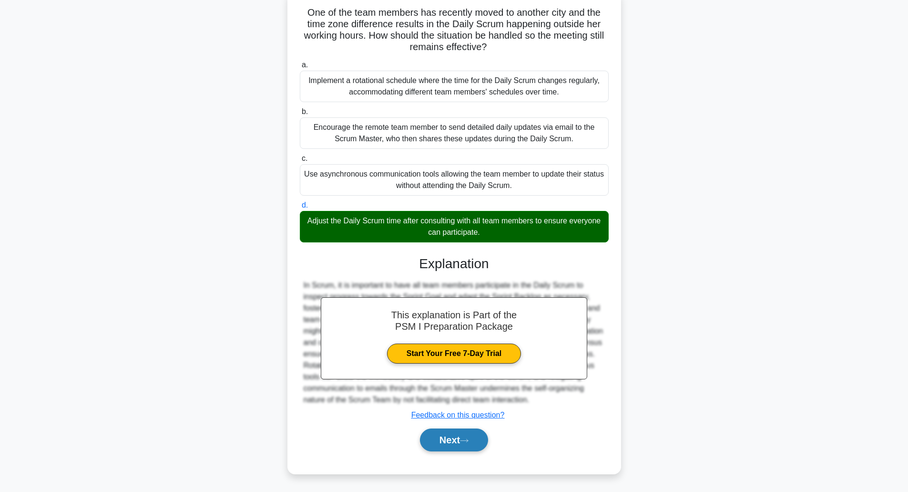
click at [458, 437] on button "Next" at bounding box center [454, 439] width 68 height 23
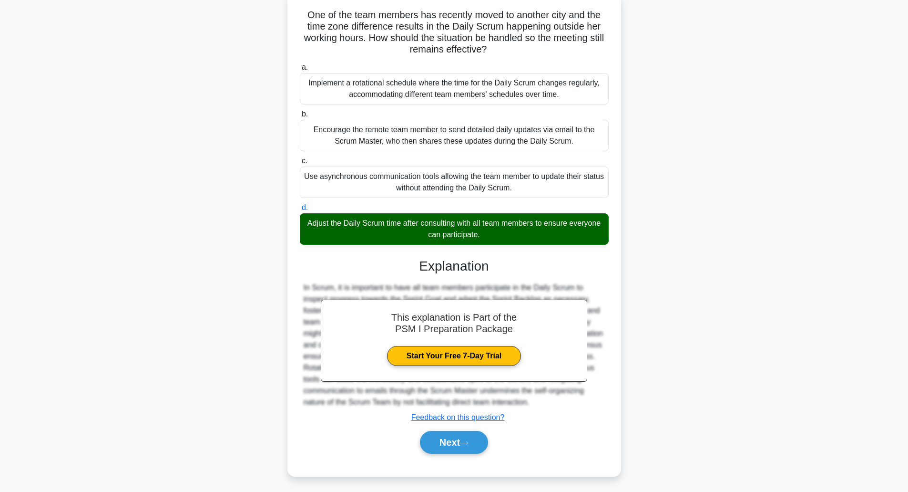
scroll to position [23, 0]
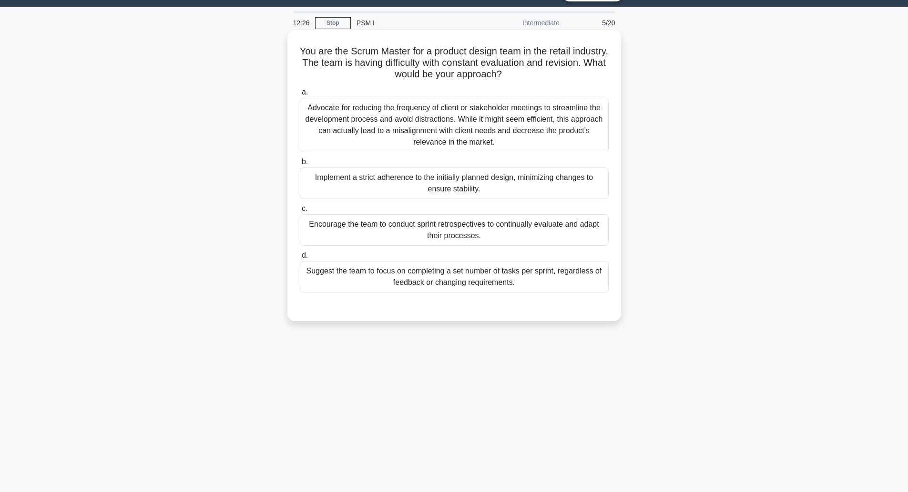
click at [462, 232] on div "Encourage the team to conduct sprint retrospectives to continually evaluate and…" at bounding box center [454, 229] width 309 height 31
click at [300, 212] on input "c. Encourage the team to conduct sprint retrospectives to continually evaluate …" at bounding box center [300, 209] width 0 height 6
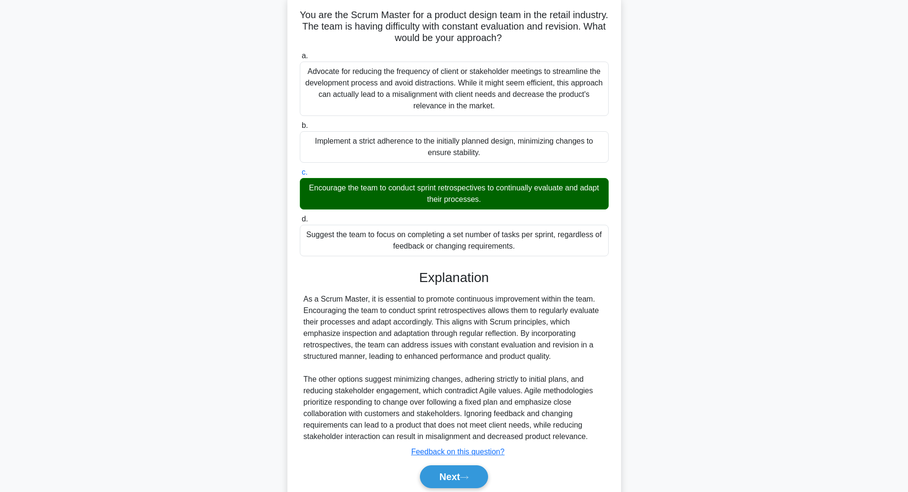
scroll to position [97, 0]
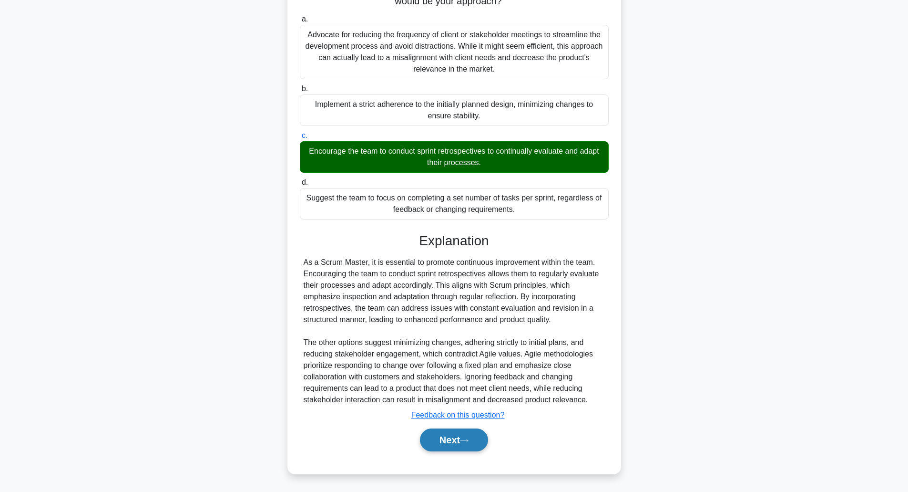
click at [469, 442] on icon at bounding box center [464, 440] width 9 height 5
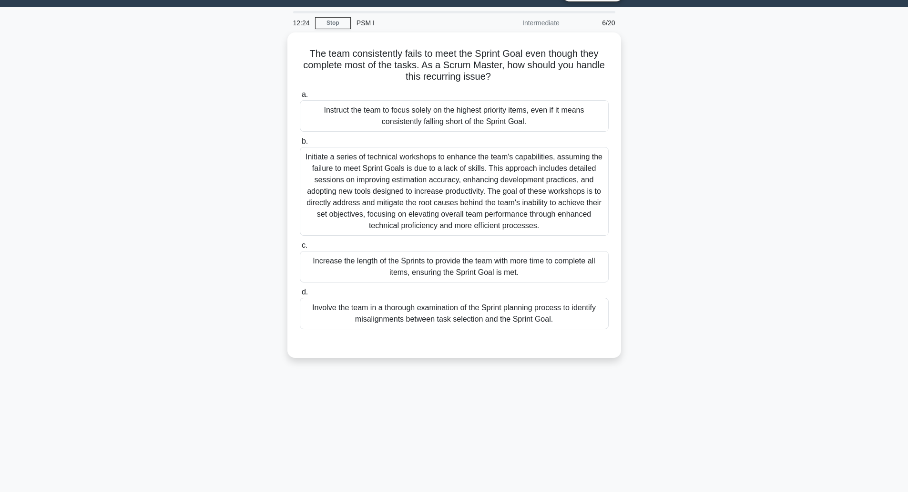
scroll to position [23, 0]
click at [455, 314] on div "Involve the team in a thorough examination of the Sprint planning process to id…" at bounding box center [454, 310] width 309 height 31
click at [300, 293] on input "d. Involve the team in a thorough examination of the Sprint planning process to…" at bounding box center [300, 290] width 0 height 6
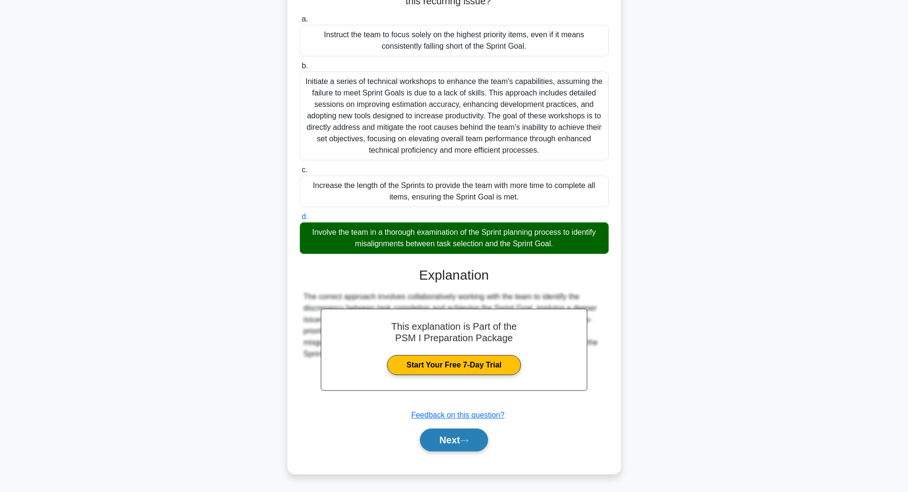
click at [469, 442] on icon at bounding box center [464, 440] width 9 height 5
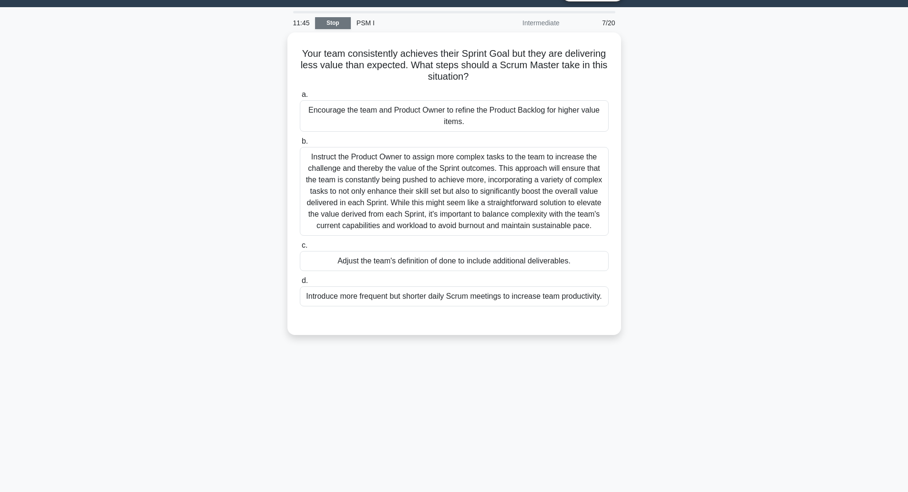
click at [328, 23] on link "Stop" at bounding box center [333, 23] width 36 height 12
